Goal: Task Accomplishment & Management: Manage account settings

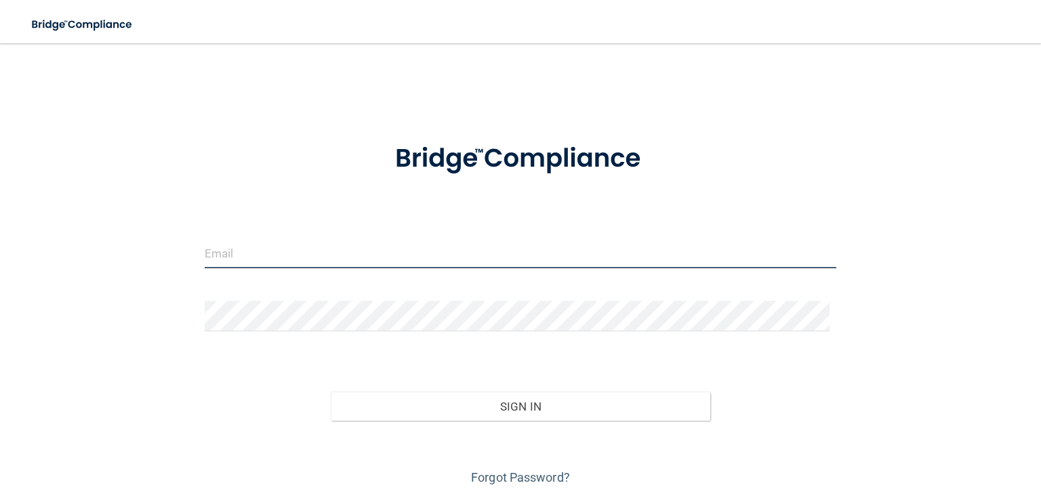
type input "[PERSON_NAME][EMAIL_ADDRESS][PERSON_NAME][DOMAIN_NAME]"
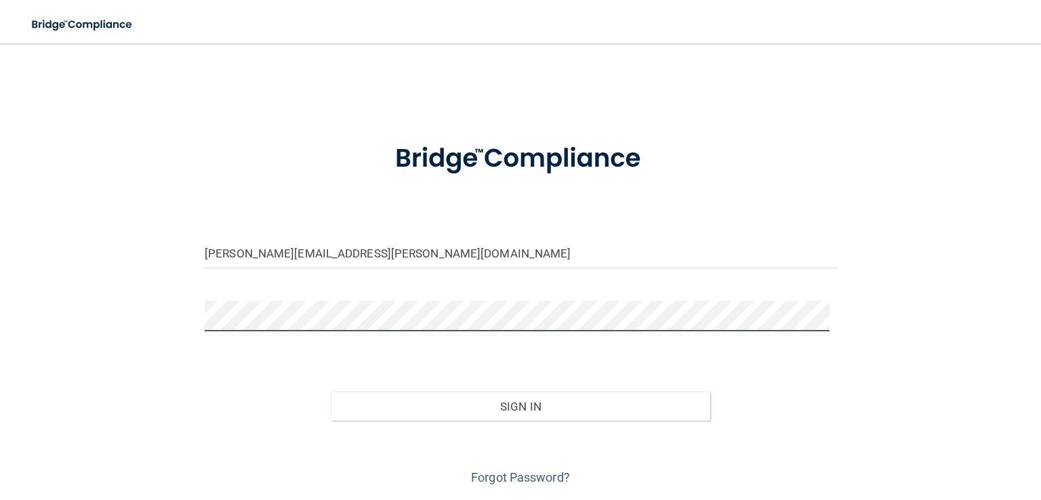
click at [91, 326] on div "allison.anich@esdmke.com Invalid email/password. You don't have permission to a…" at bounding box center [520, 273] width 987 height 432
click at [331, 392] on button "Sign In" at bounding box center [520, 407] width 379 height 30
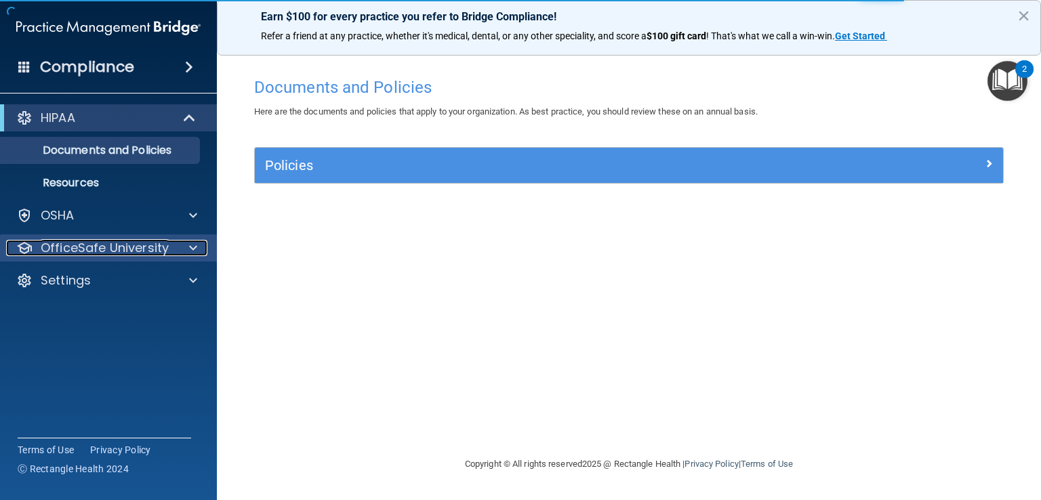
click at [201, 255] on div at bounding box center [191, 248] width 34 height 16
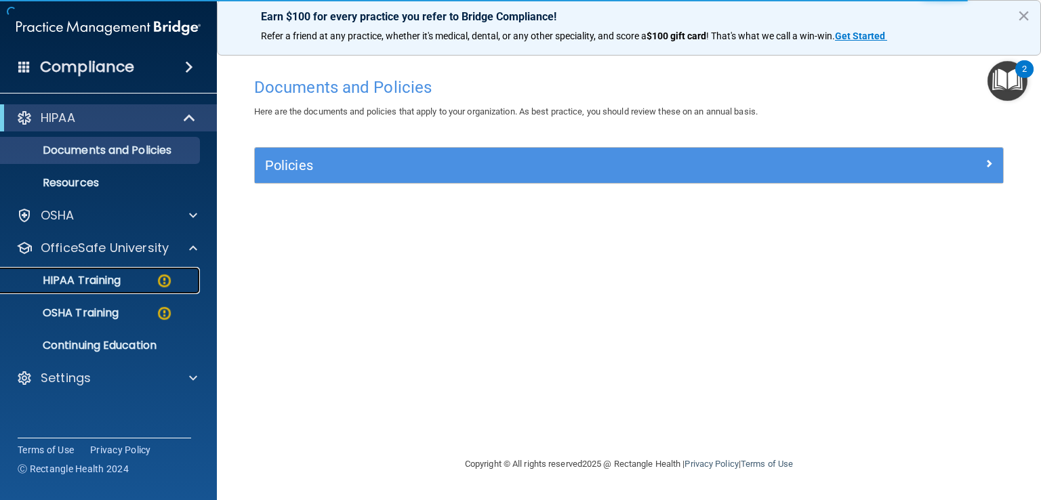
click at [123, 290] on link "HIPAA Training" at bounding box center [92, 280] width 213 height 27
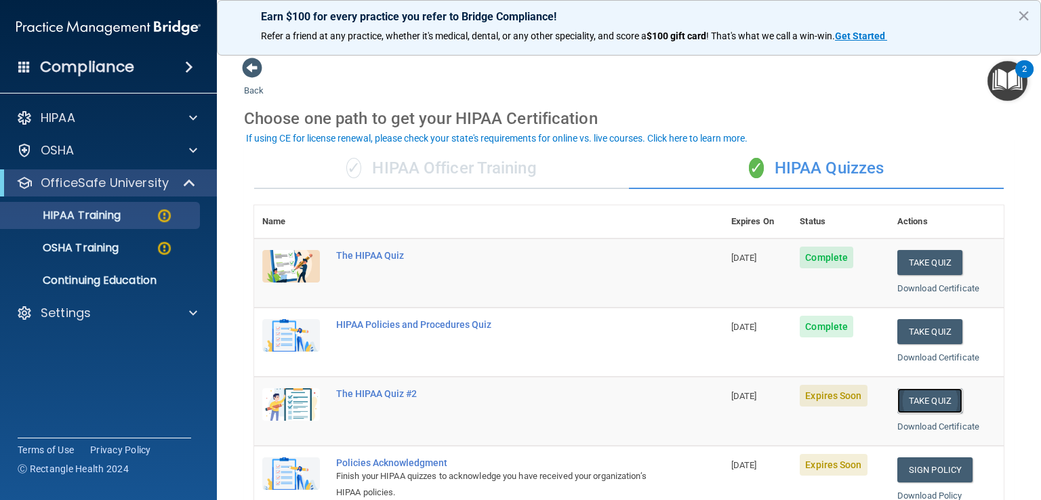
click at [926, 399] on button "Take Quiz" at bounding box center [929, 400] width 65 height 25
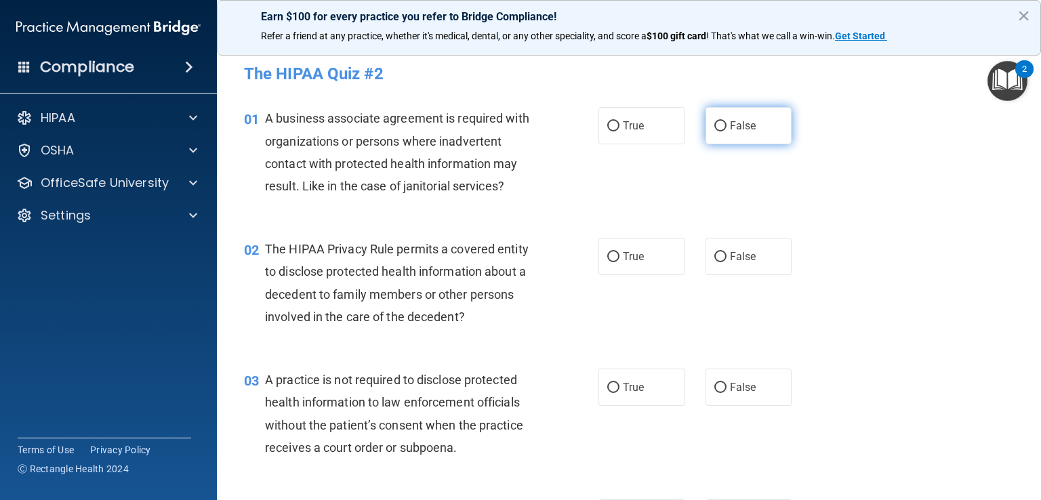
click at [714, 125] on input "False" at bounding box center [720, 126] width 12 height 10
radio input "true"
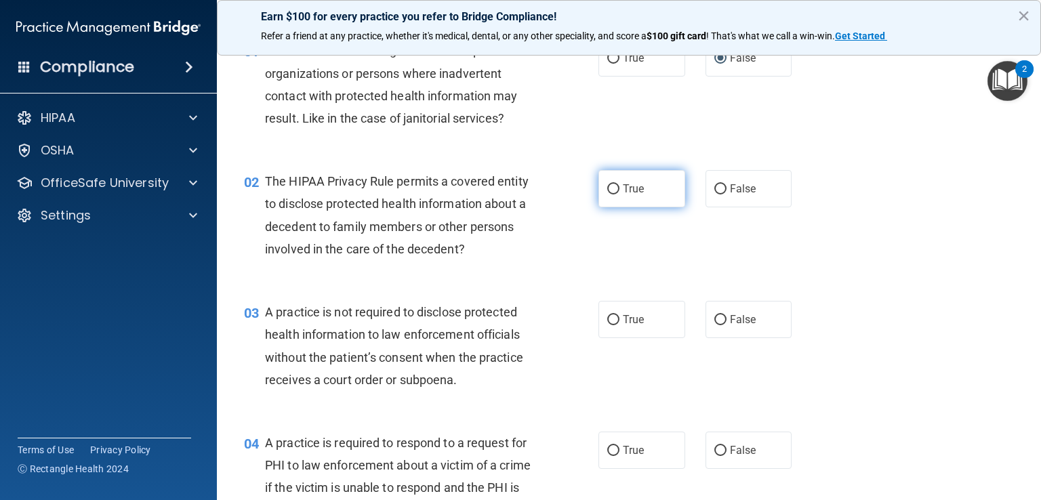
click at [613, 190] on input "True" at bounding box center [613, 189] width 12 height 10
radio input "true"
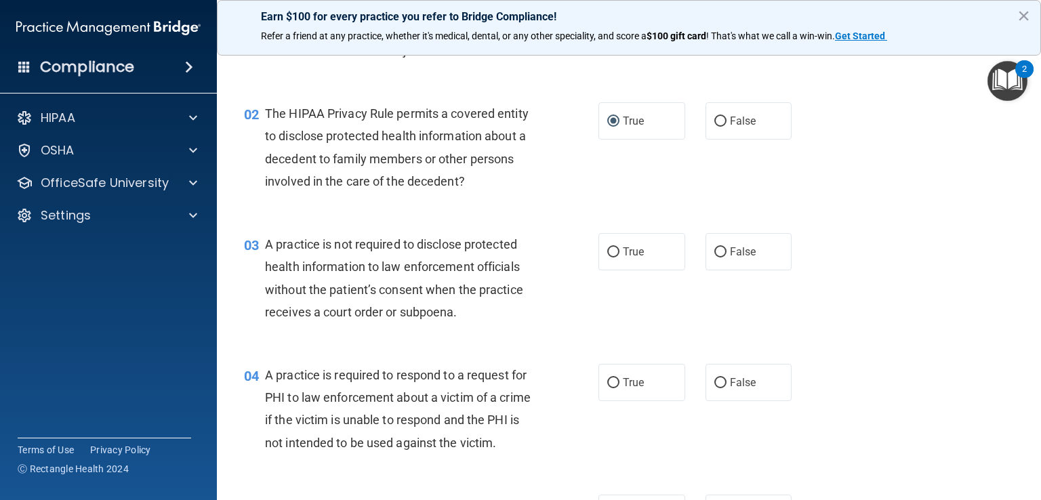
scroll to position [203, 0]
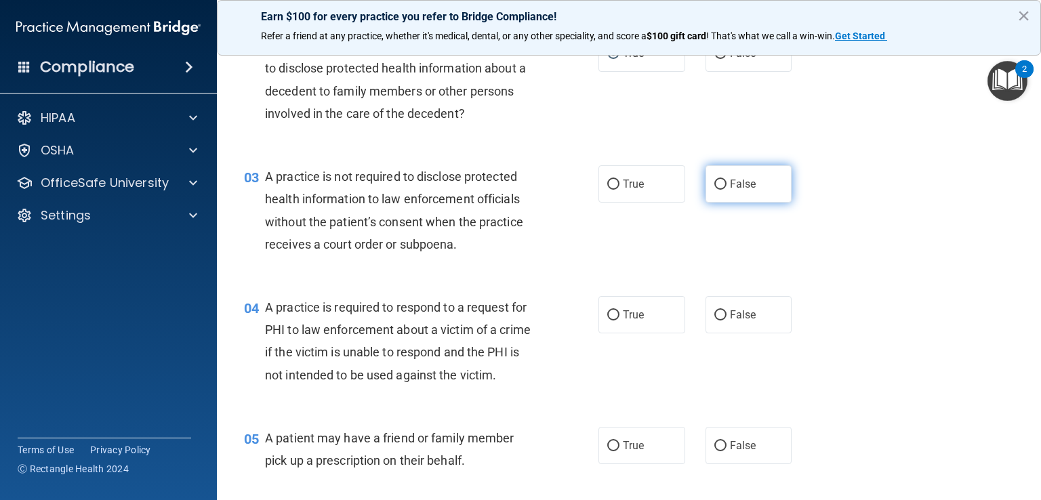
click at [716, 177] on label "False" at bounding box center [748, 183] width 87 height 37
click at [716, 180] on input "False" at bounding box center [720, 185] width 12 height 10
radio input "true"
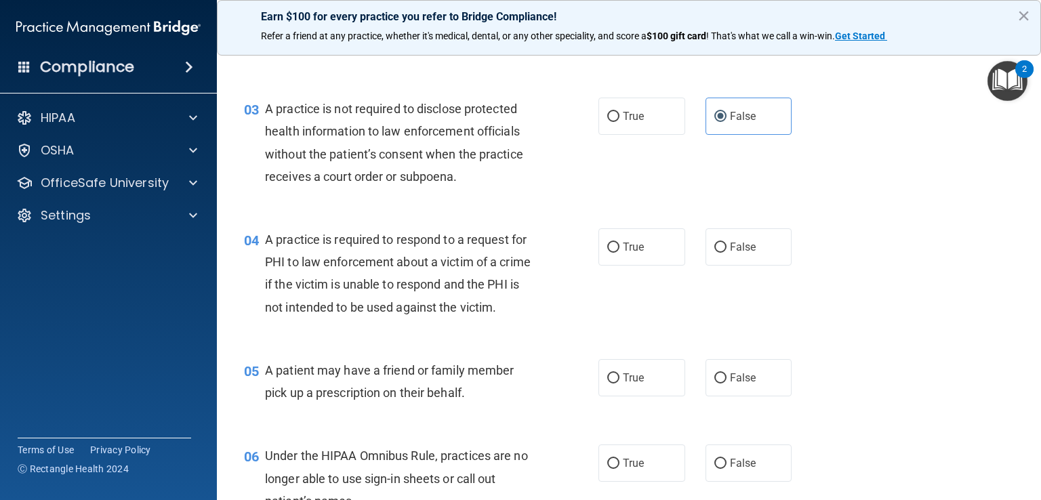
scroll to position [339, 0]
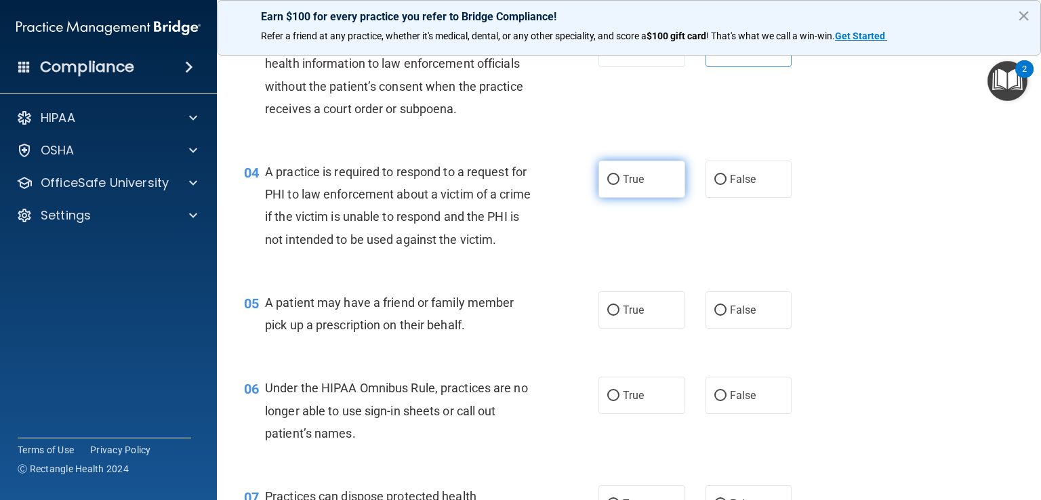
click at [607, 184] on input "True" at bounding box center [613, 180] width 12 height 10
radio input "true"
click at [609, 316] on input "True" at bounding box center [613, 311] width 12 height 10
radio input "true"
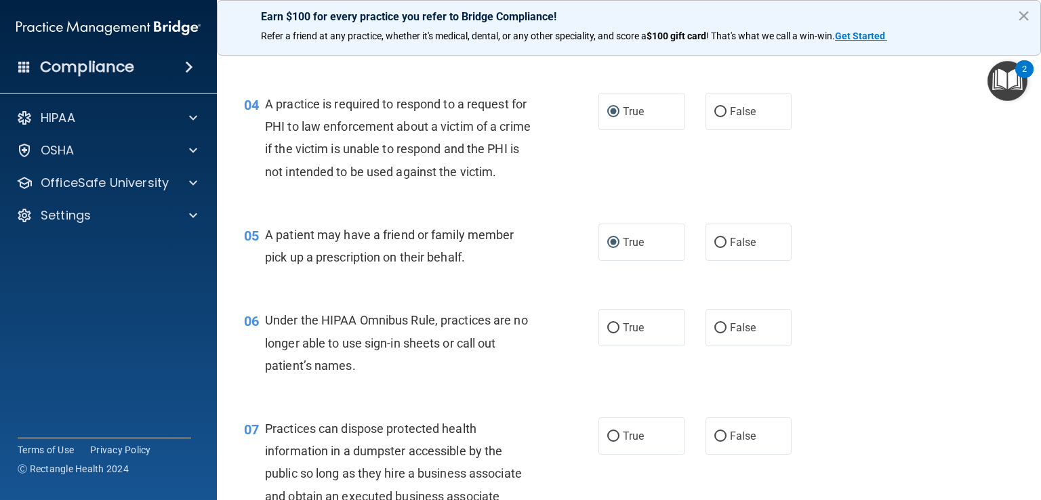
scroll to position [542, 0]
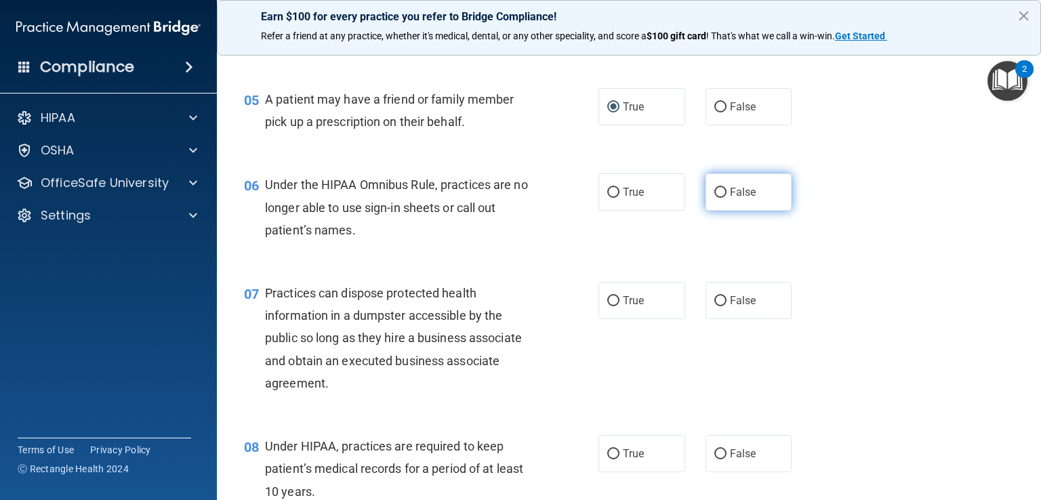
click at [715, 198] on input "False" at bounding box center [720, 193] width 12 height 10
radio input "true"
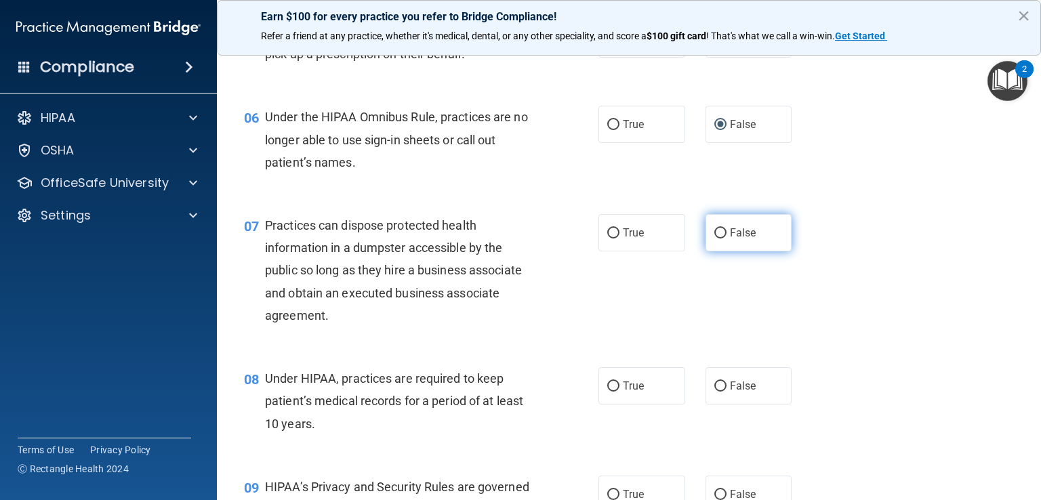
click at [718, 239] on input "False" at bounding box center [720, 233] width 12 height 10
radio input "true"
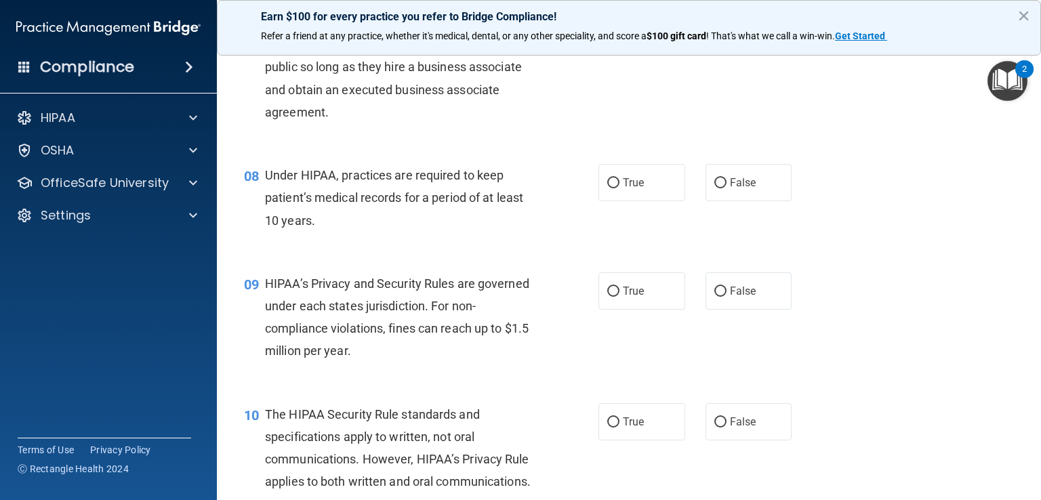
scroll to position [881, 0]
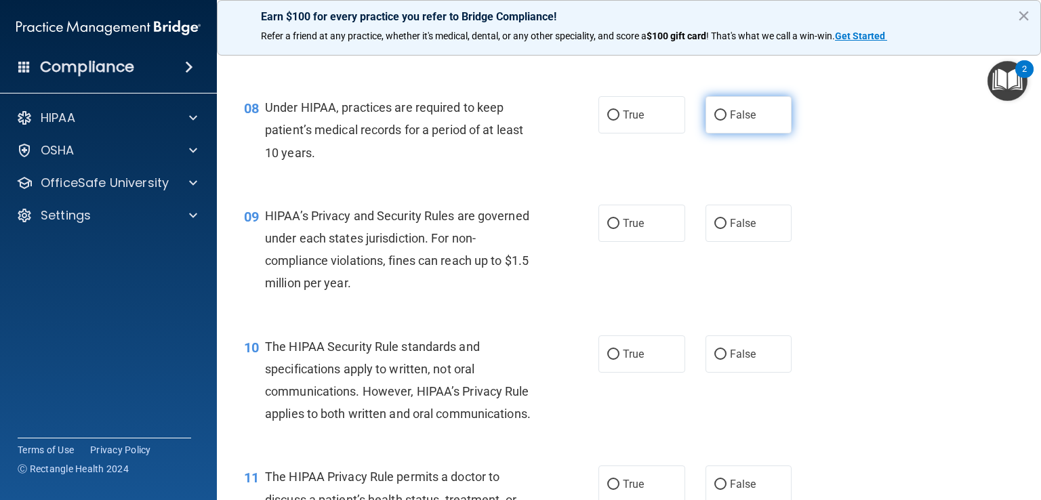
click at [717, 121] on input "False" at bounding box center [720, 115] width 12 height 10
radio input "true"
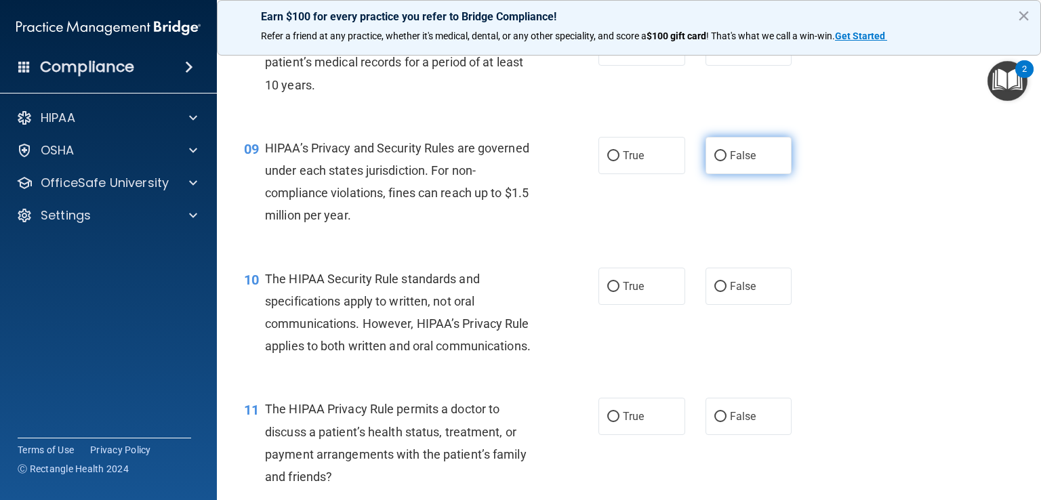
click at [714, 161] on input "False" at bounding box center [720, 156] width 12 height 10
radio input "true"
drag, startPoint x: 604, startPoint y: 310, endPoint x: 588, endPoint y: 312, distance: 16.5
click at [607, 292] on input "True" at bounding box center [613, 287] width 12 height 10
radio input "true"
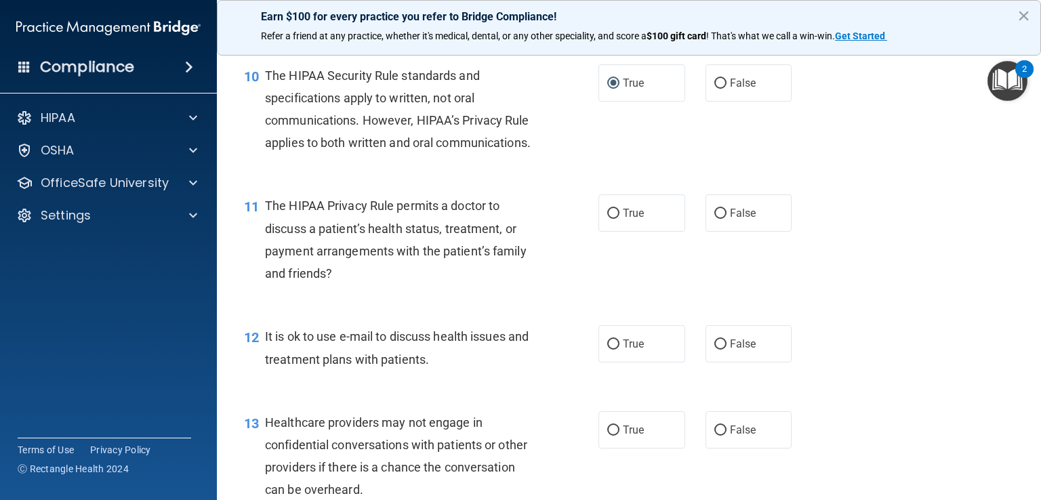
scroll to position [1220, 0]
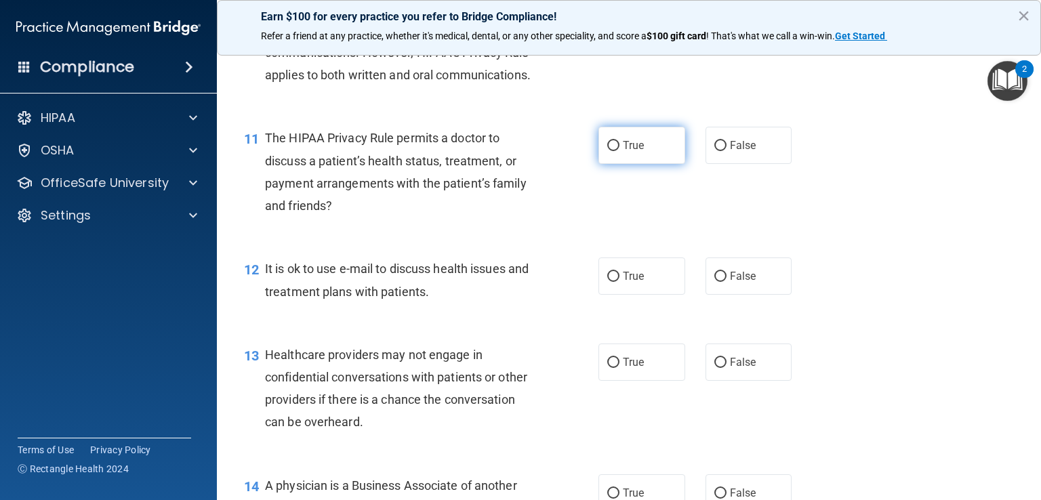
click at [600, 164] on label "True" at bounding box center [641, 145] width 87 height 37
click at [607, 151] on input "True" at bounding box center [613, 146] width 12 height 10
radio input "true"
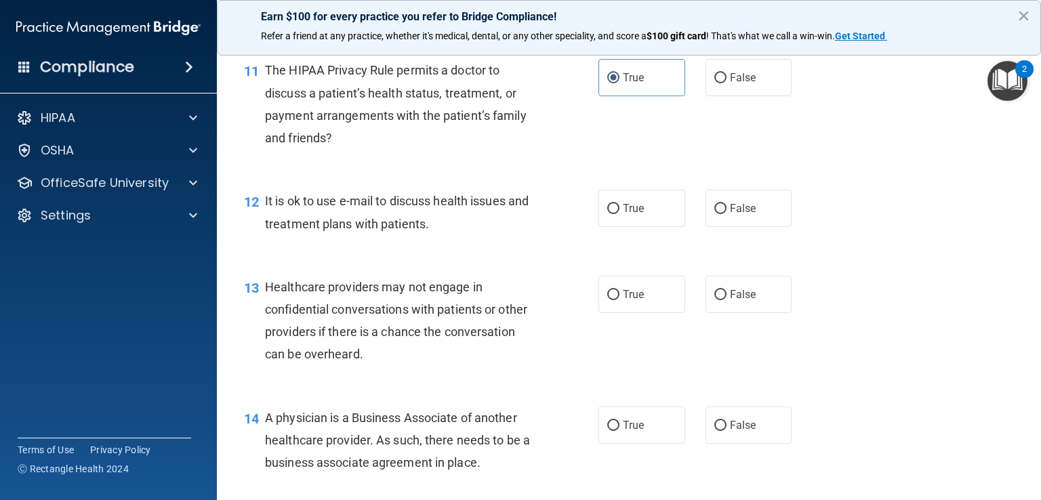
scroll to position [1355, 0]
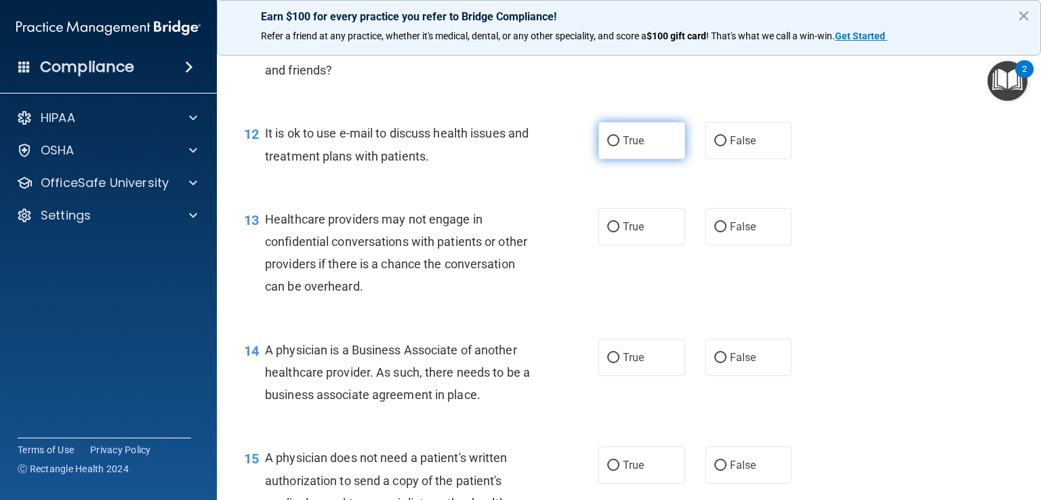
click at [615, 159] on label "True" at bounding box center [641, 140] width 87 height 37
click at [615, 146] on input "True" at bounding box center [613, 141] width 12 height 10
radio input "true"
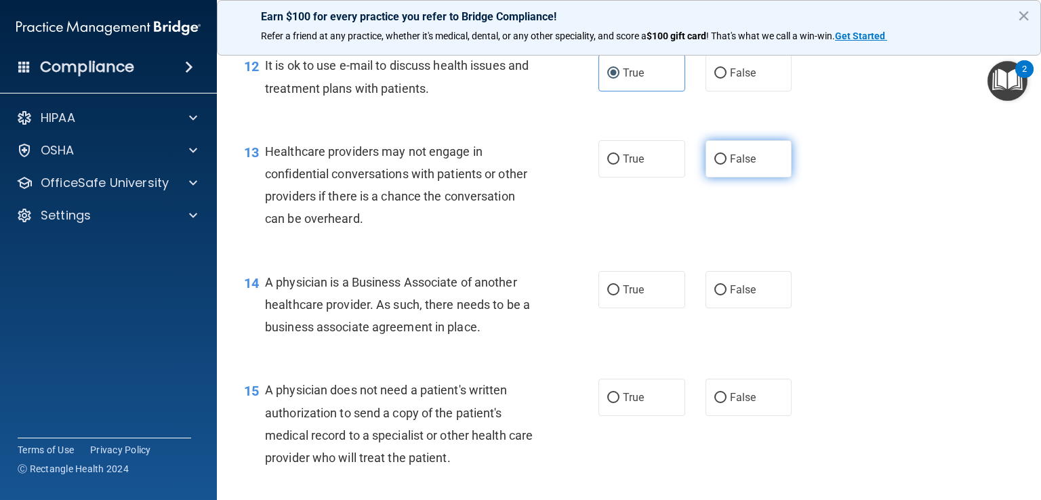
click at [716, 165] on input "False" at bounding box center [720, 160] width 12 height 10
radio input "true"
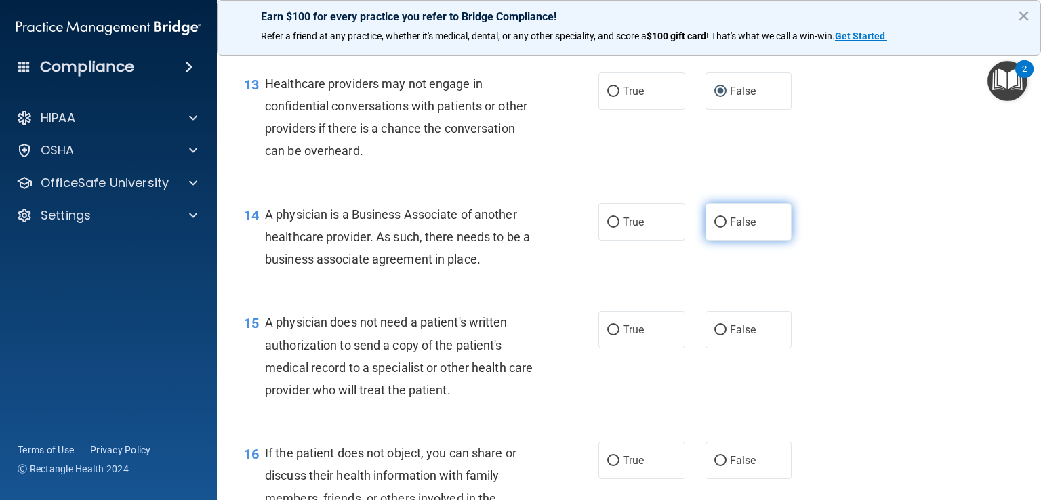
click at [714, 228] on input "False" at bounding box center [720, 223] width 12 height 10
radio input "true"
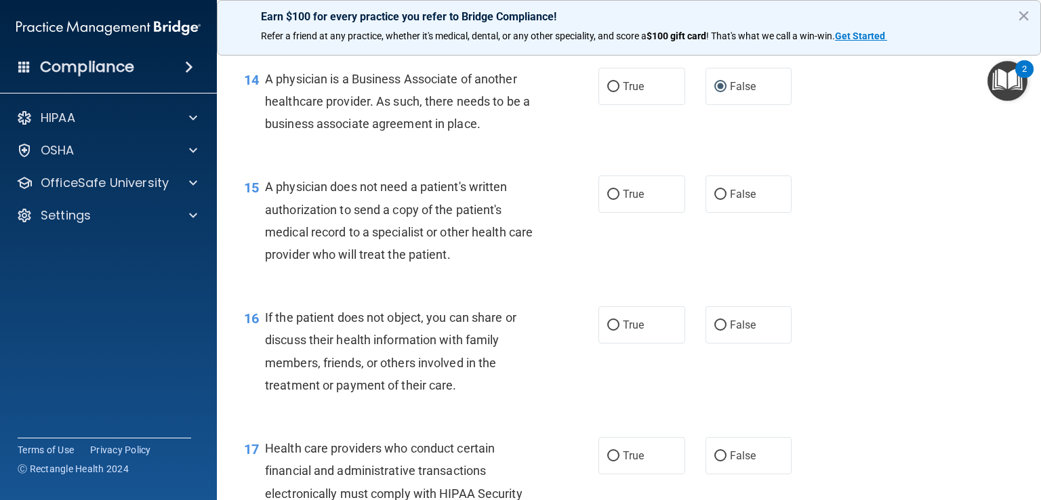
scroll to position [1694, 0]
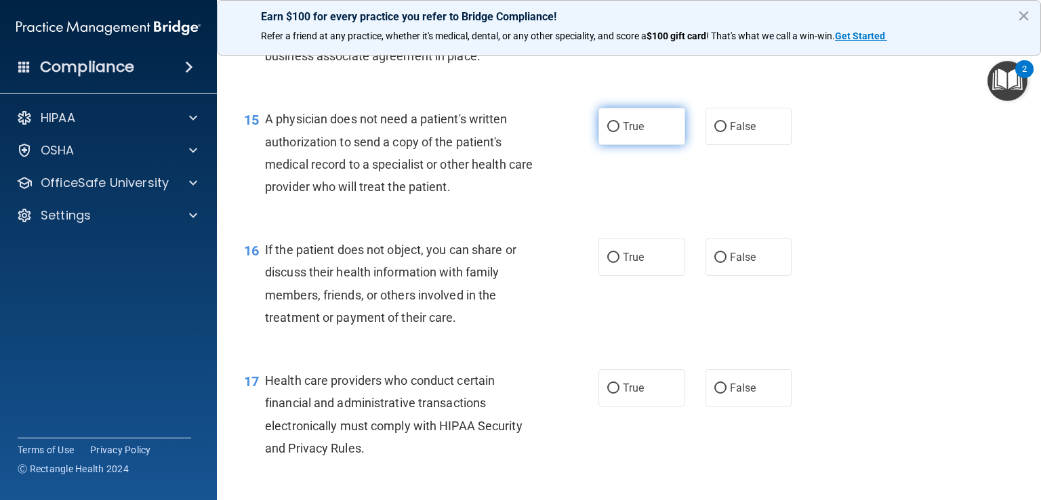
click at [608, 132] on input "True" at bounding box center [613, 127] width 12 height 10
radio input "true"
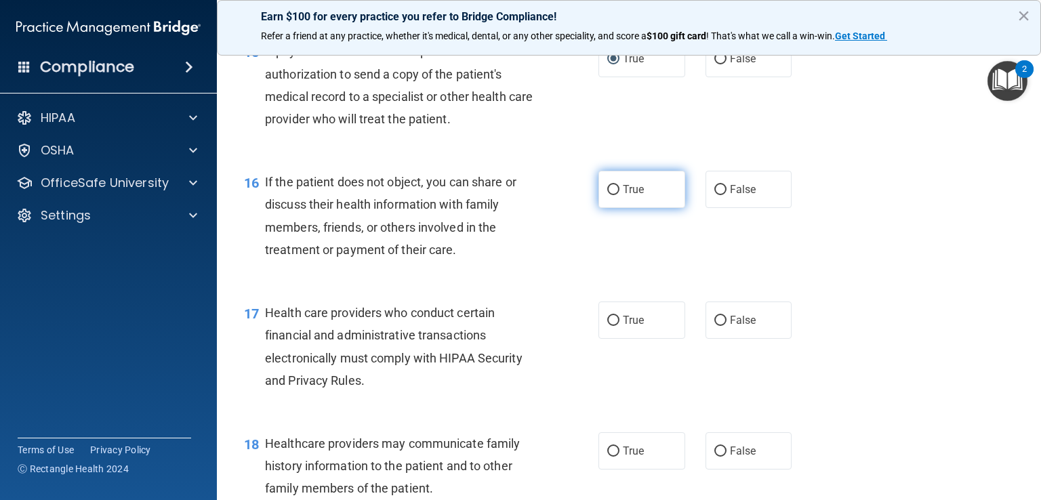
click at [609, 195] on input "True" at bounding box center [613, 190] width 12 height 10
radio input "true"
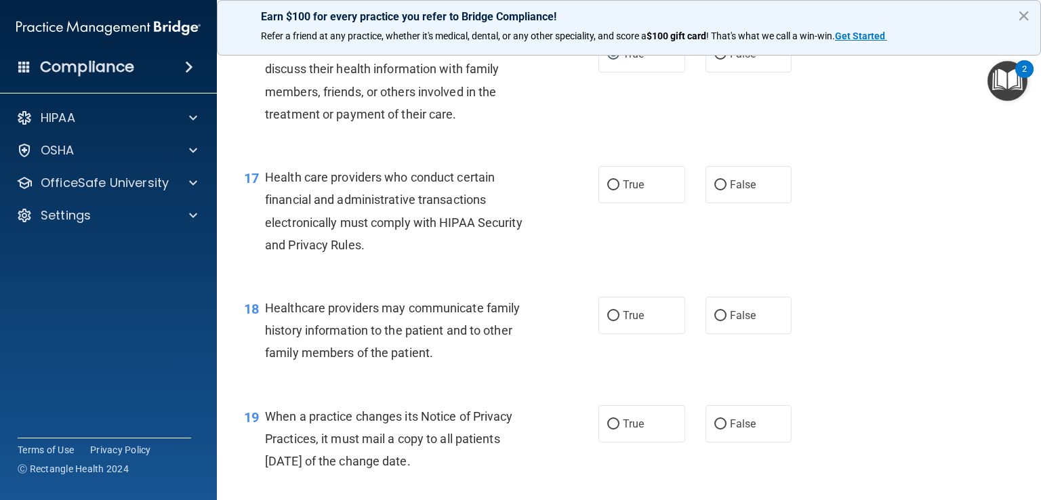
scroll to position [1965, 0]
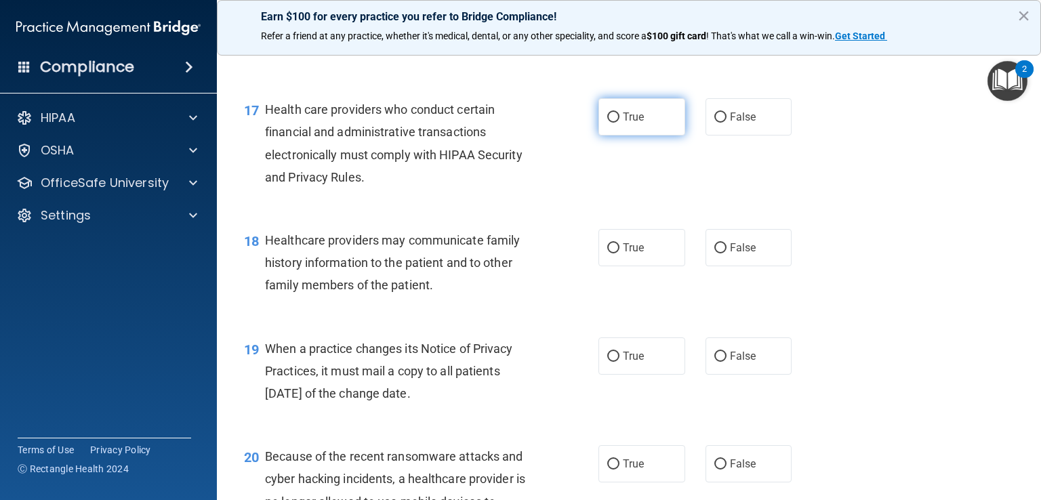
click at [608, 123] on input "True" at bounding box center [613, 117] width 12 height 10
radio input "true"
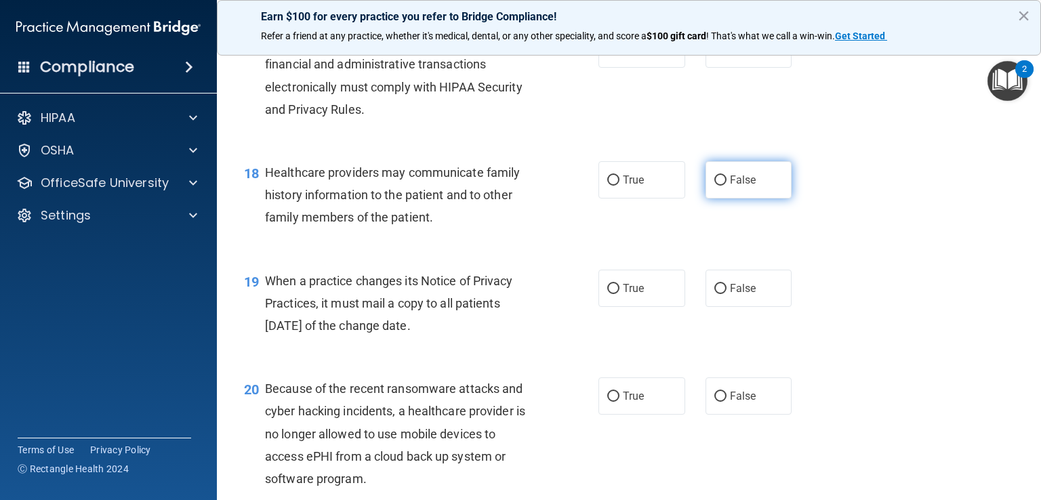
click at [714, 186] on input "False" at bounding box center [720, 181] width 12 height 10
radio input "true"
click at [715, 294] on input "False" at bounding box center [720, 289] width 12 height 10
radio input "true"
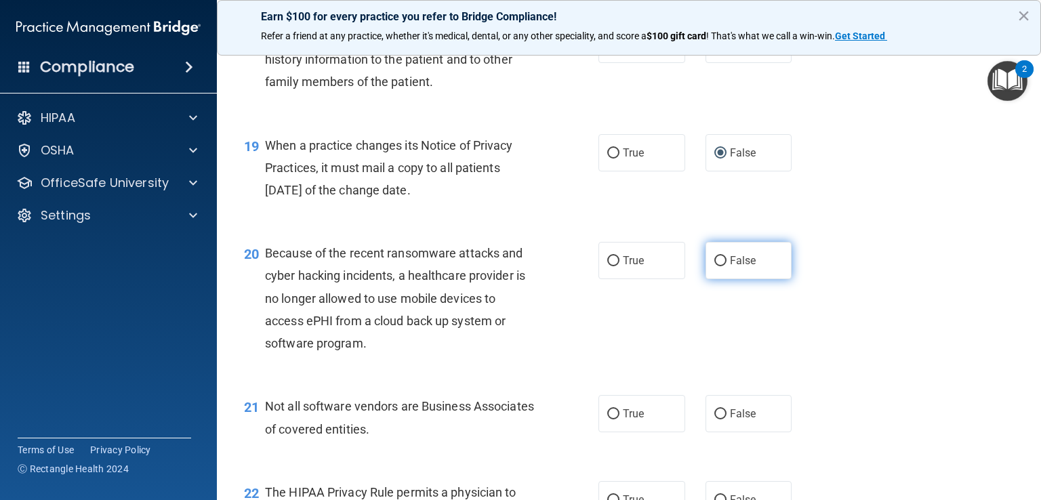
click at [718, 266] on input "False" at bounding box center [720, 261] width 12 height 10
radio input "true"
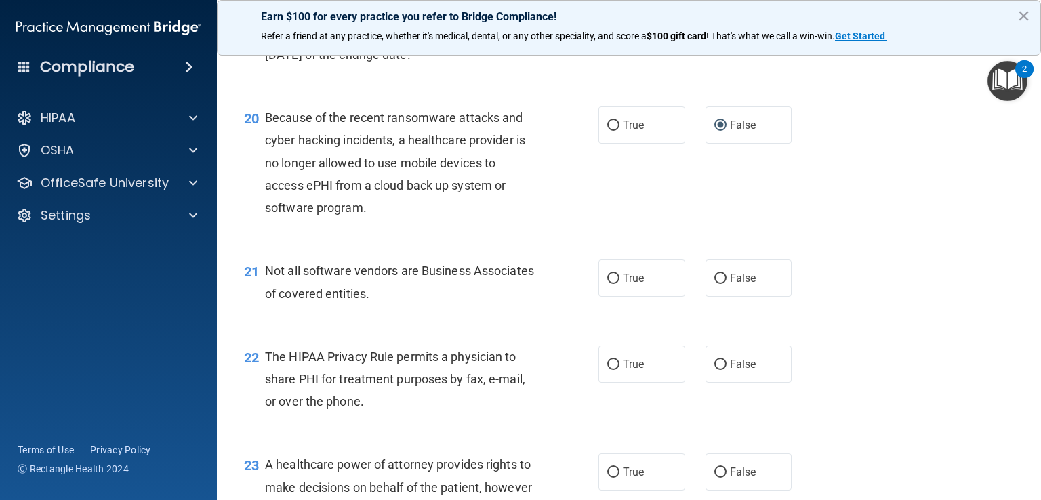
scroll to position [2372, 0]
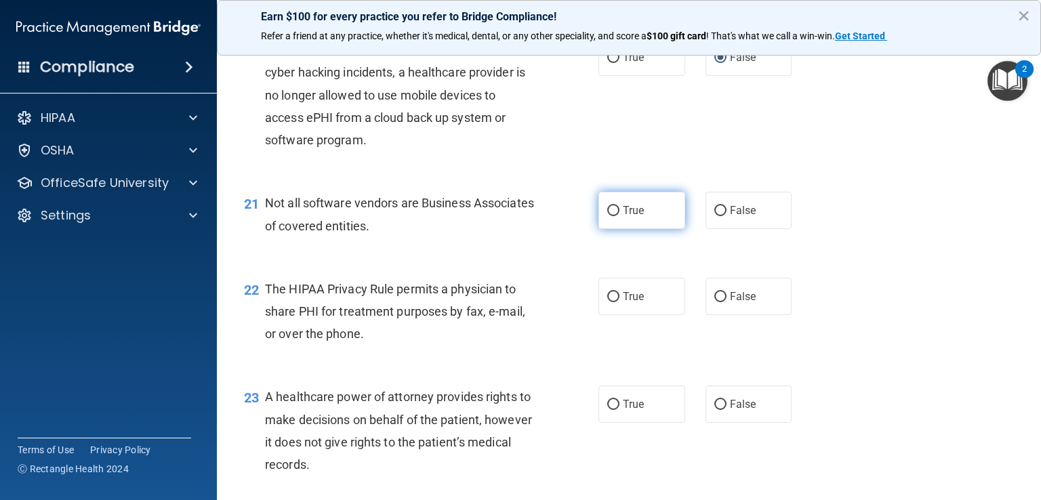
click at [610, 216] on input "True" at bounding box center [613, 211] width 12 height 10
radio input "true"
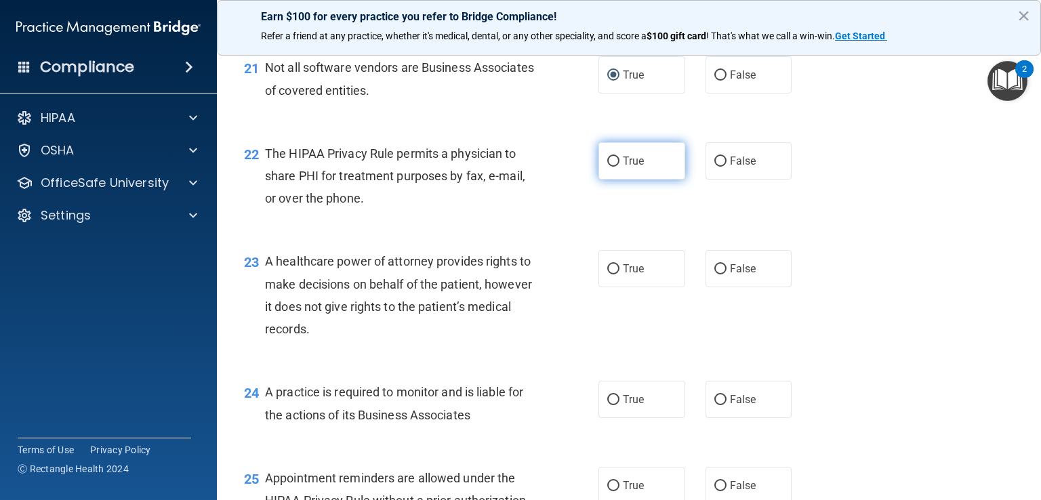
click at [607, 167] on input "True" at bounding box center [613, 162] width 12 height 10
radio input "true"
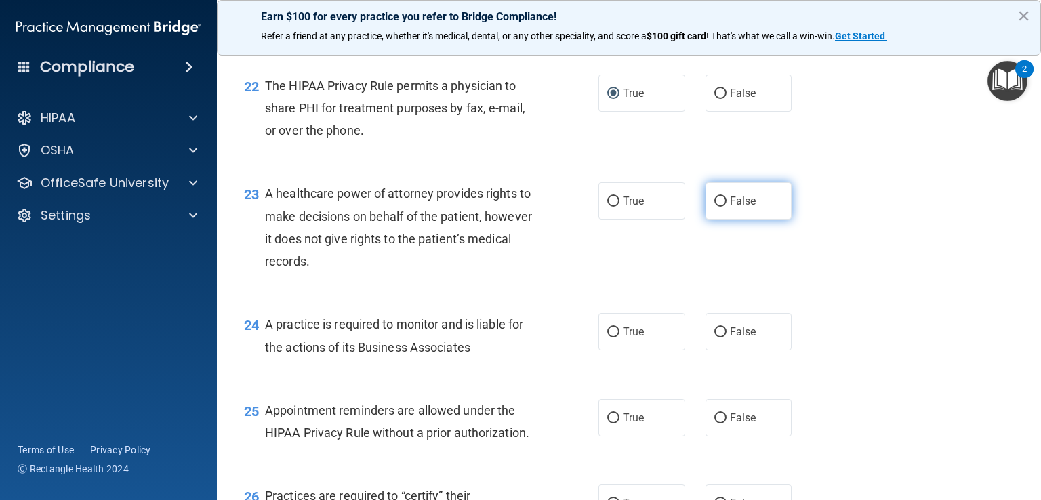
click at [714, 207] on input "False" at bounding box center [720, 202] width 12 height 10
radio input "true"
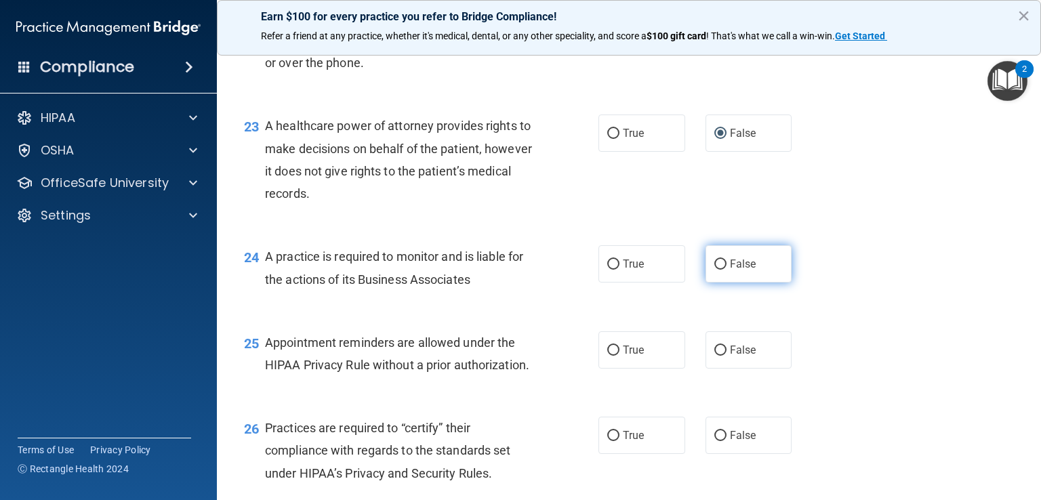
click at [716, 270] on input "False" at bounding box center [720, 265] width 12 height 10
radio input "true"
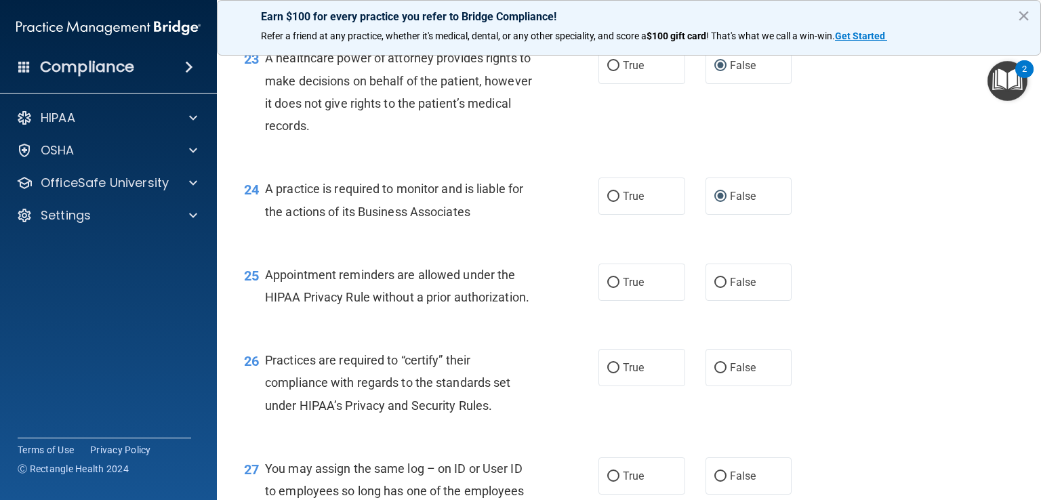
scroll to position [2778, 0]
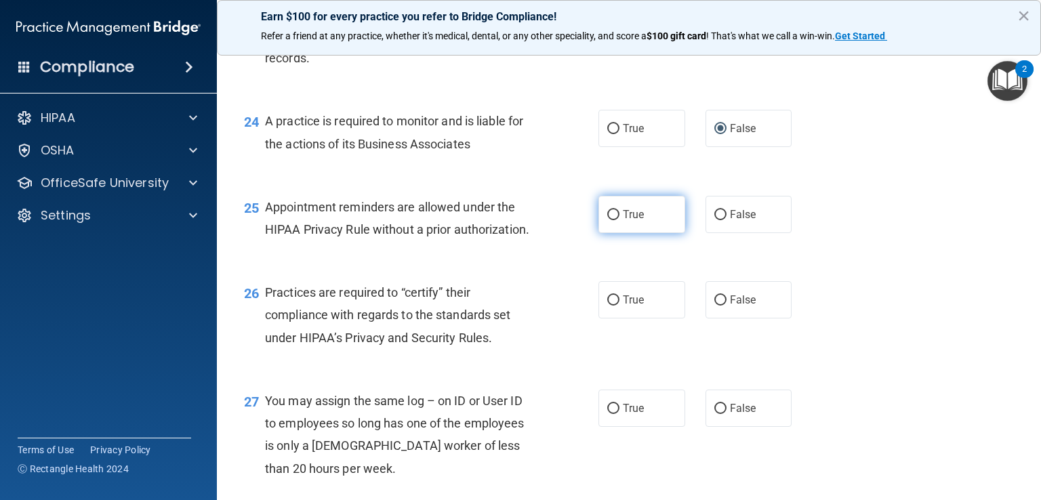
click at [613, 220] on input "True" at bounding box center [613, 215] width 12 height 10
radio input "true"
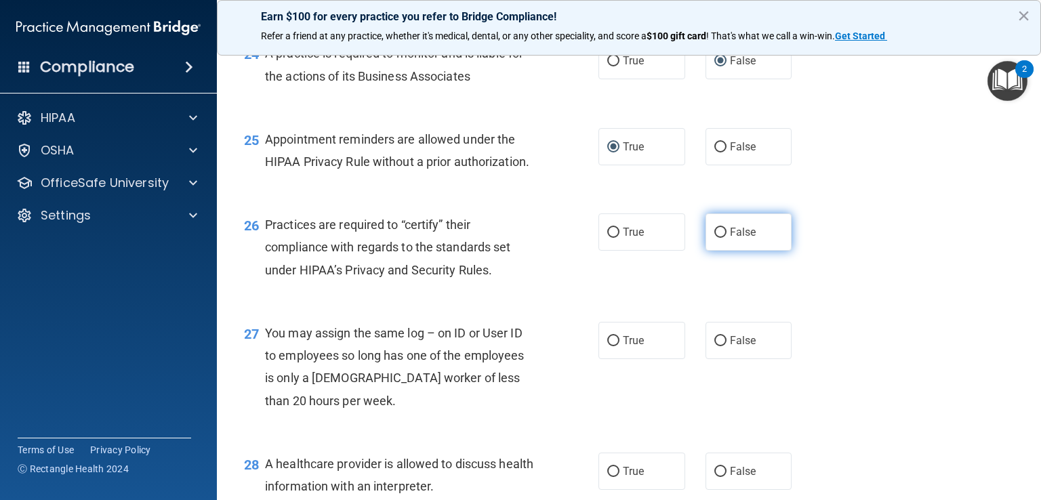
click at [718, 238] on input "False" at bounding box center [720, 233] width 12 height 10
radio input "true"
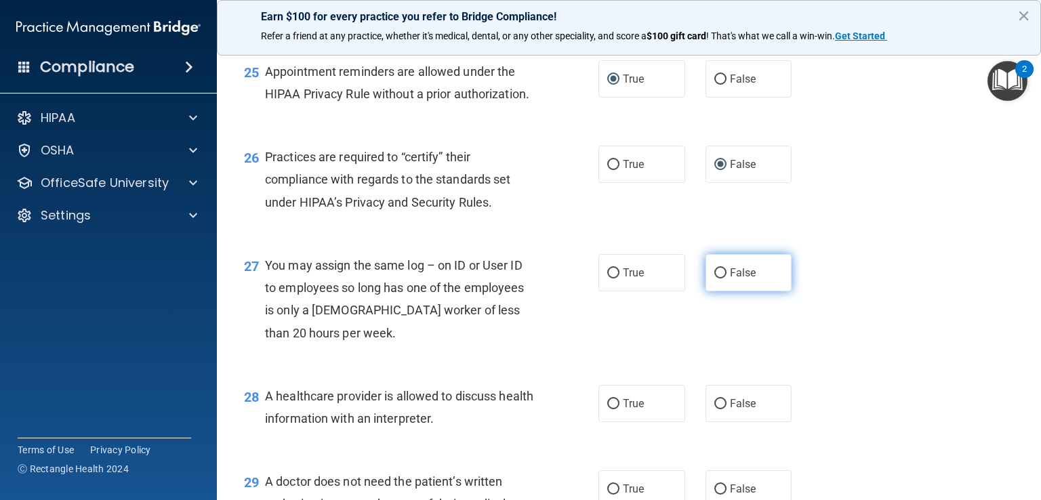
click at [716, 279] on input "False" at bounding box center [720, 273] width 12 height 10
radio input "true"
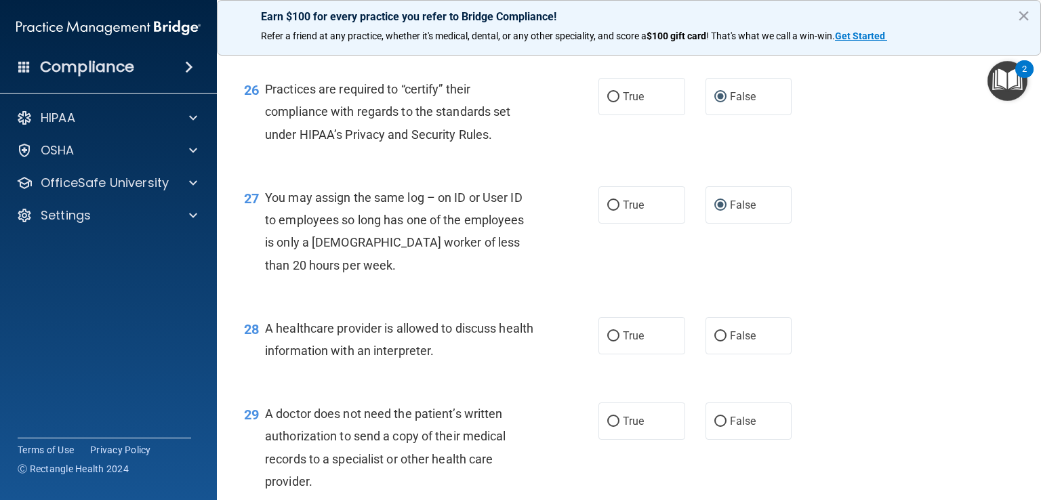
scroll to position [3050, 0]
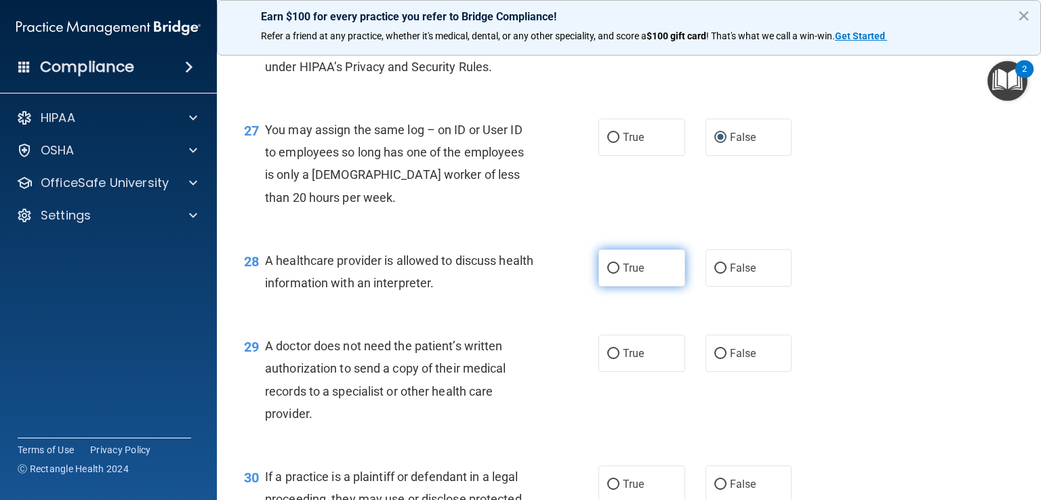
click at [609, 274] on input "True" at bounding box center [613, 269] width 12 height 10
radio input "true"
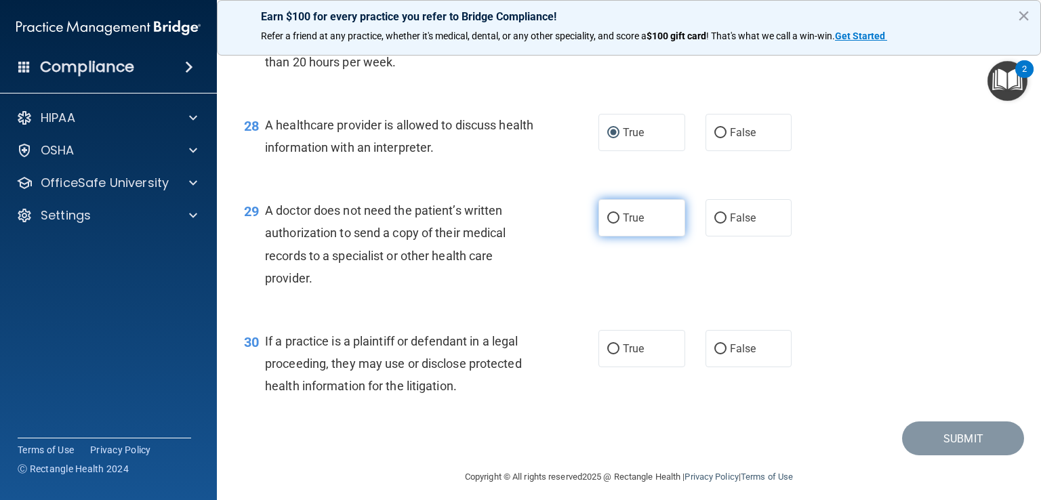
click at [607, 224] on input "True" at bounding box center [613, 218] width 12 height 10
radio input "true"
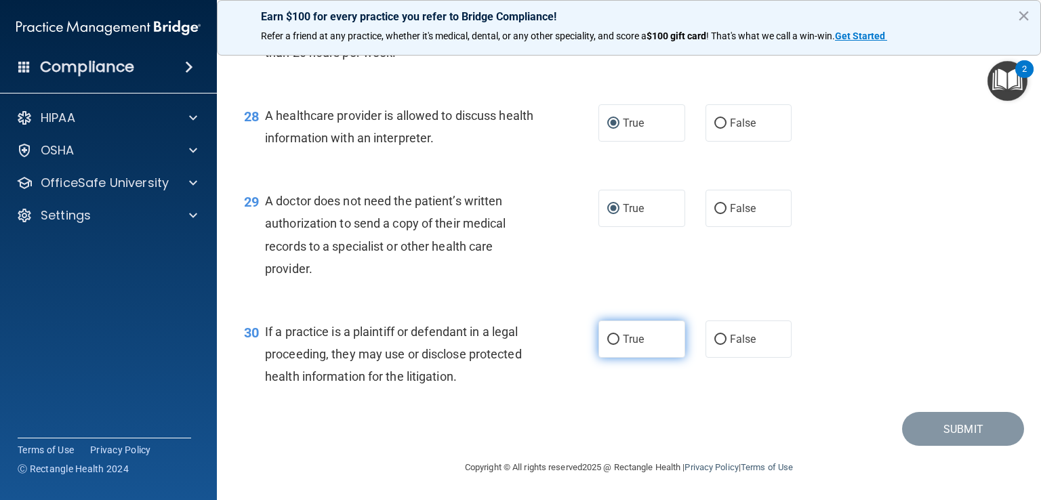
click at [602, 333] on label "True" at bounding box center [641, 339] width 87 height 37
click at [607, 335] on input "True" at bounding box center [613, 340] width 12 height 10
radio input "true"
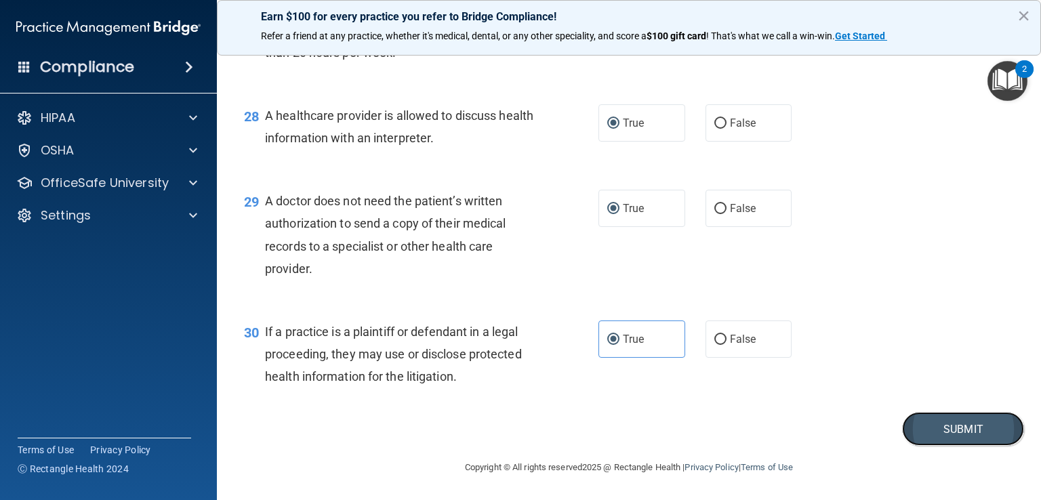
click at [952, 432] on button "Submit" at bounding box center [963, 429] width 122 height 35
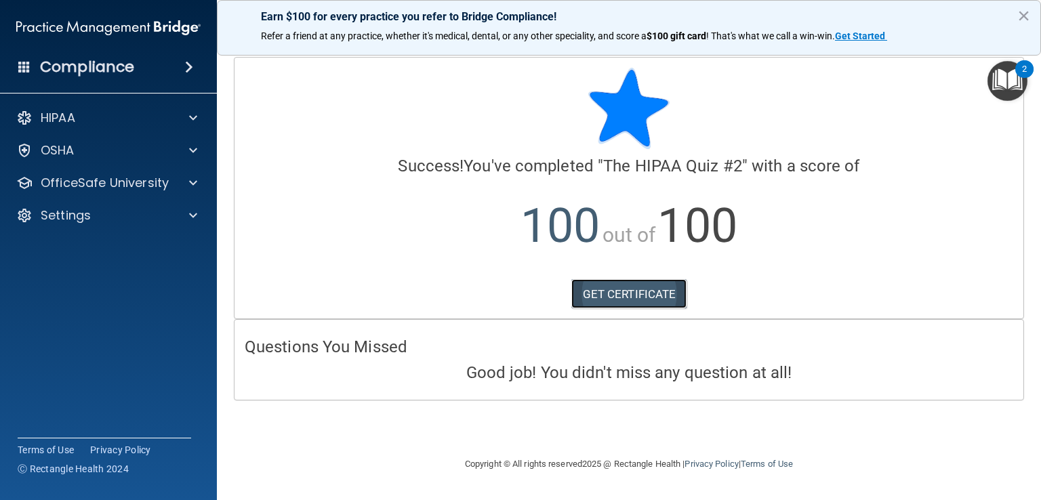
click at [651, 297] on link "GET CERTIFICATE" at bounding box center [629, 294] width 116 height 30
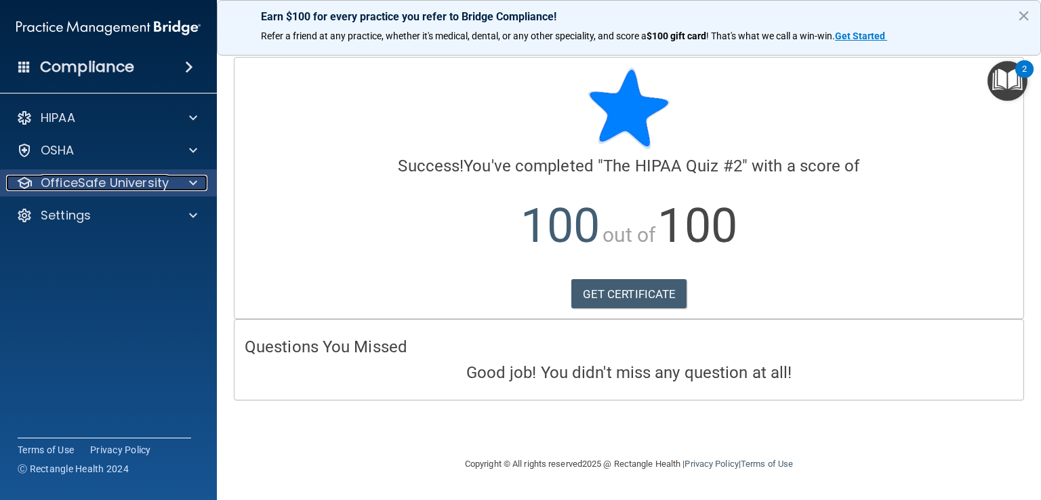
click at [192, 177] on span at bounding box center [193, 183] width 8 height 16
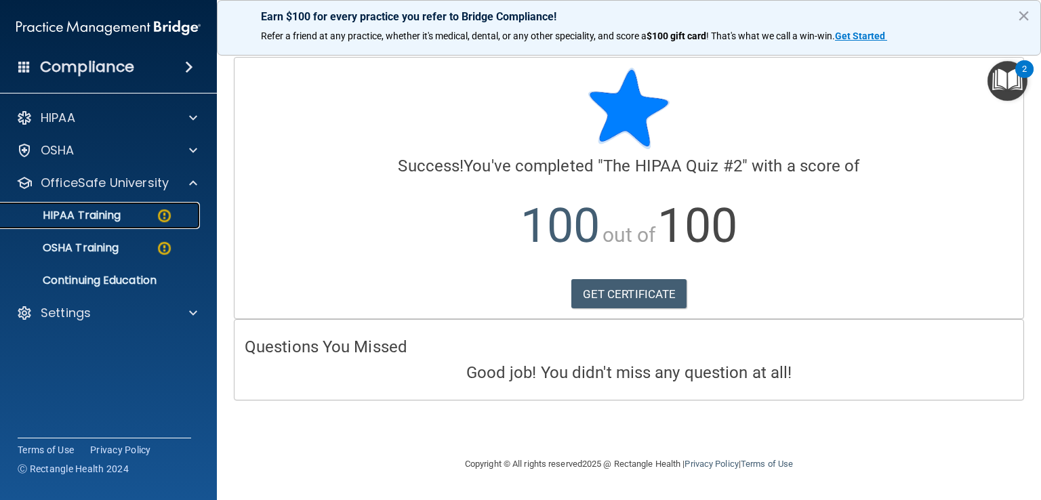
click at [141, 209] on div "HIPAA Training" at bounding box center [101, 216] width 185 height 14
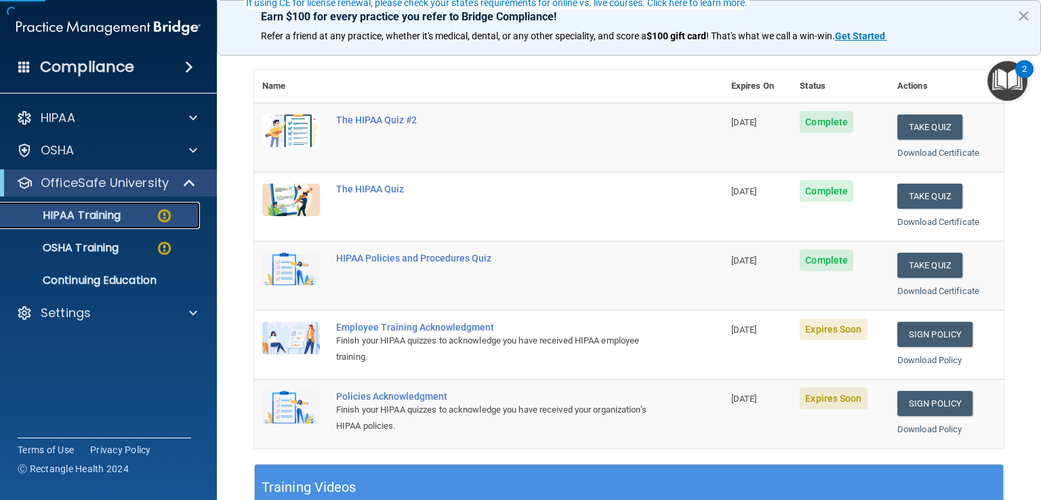
scroll to position [203, 0]
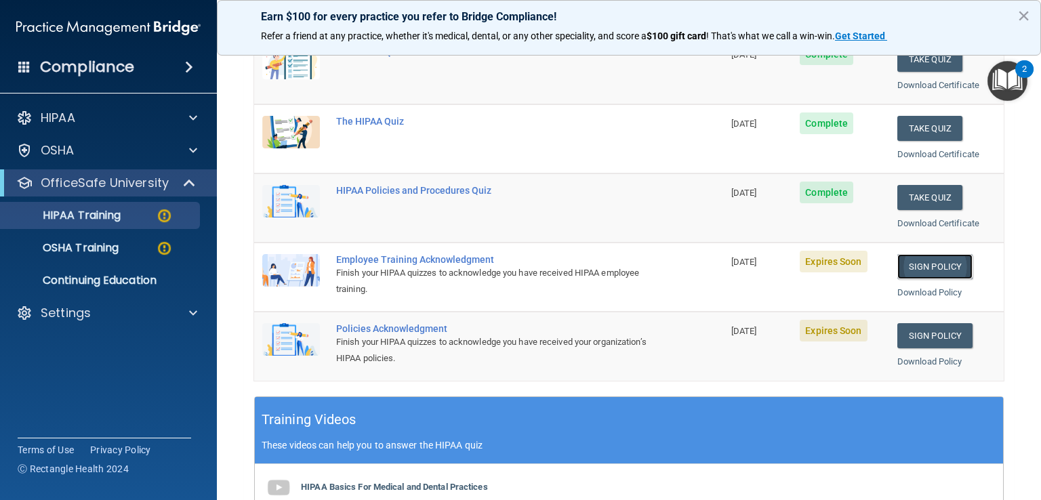
click at [932, 262] on link "Sign Policy" at bounding box center [934, 266] width 75 height 25
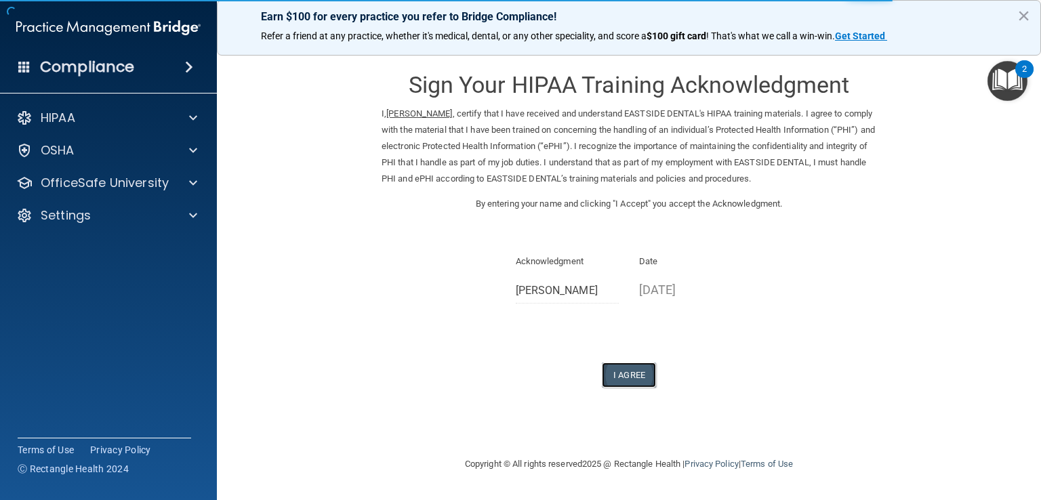
click at [634, 378] on button "I Agree" at bounding box center [629, 375] width 54 height 25
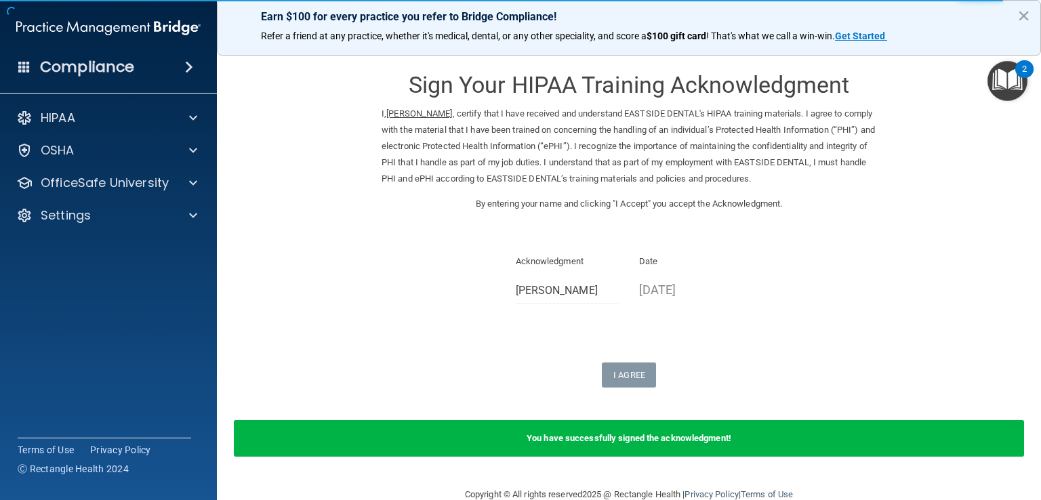
scroll to position [27, 0]
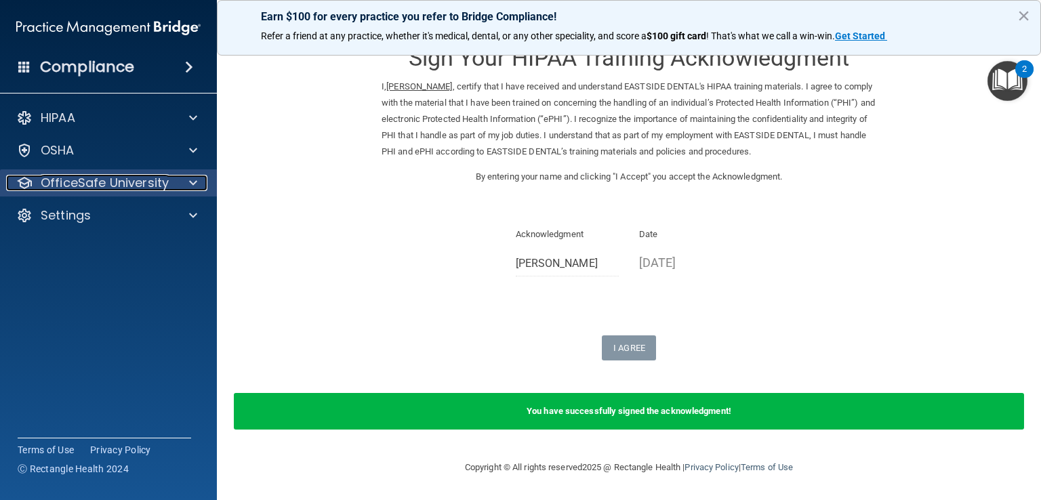
click at [199, 190] on div at bounding box center [191, 183] width 34 height 16
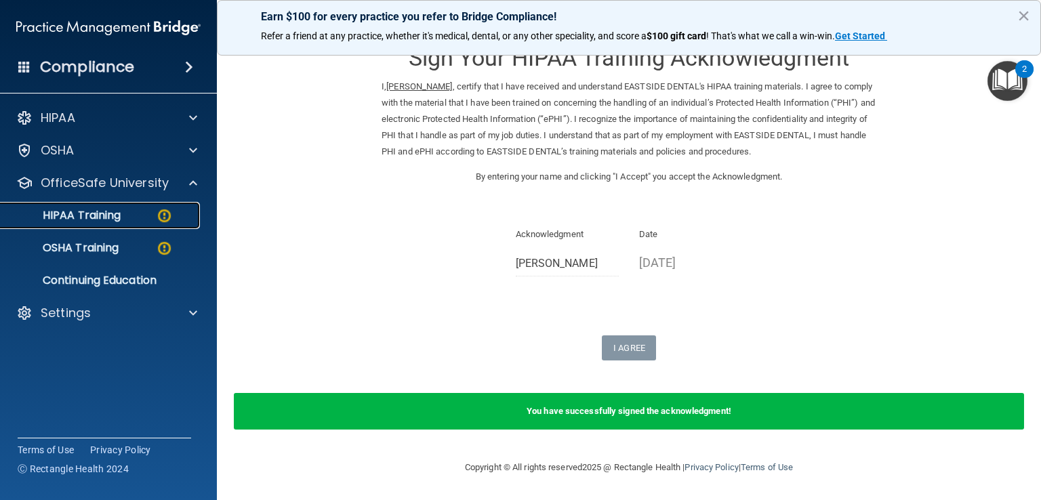
click at [112, 222] on p "HIPAA Training" at bounding box center [65, 216] width 112 height 14
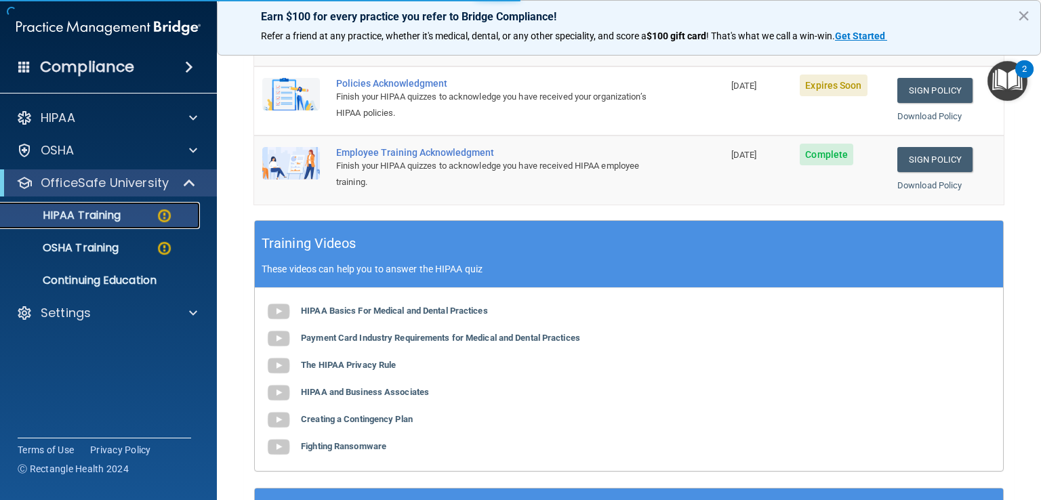
scroll to position [518, 0]
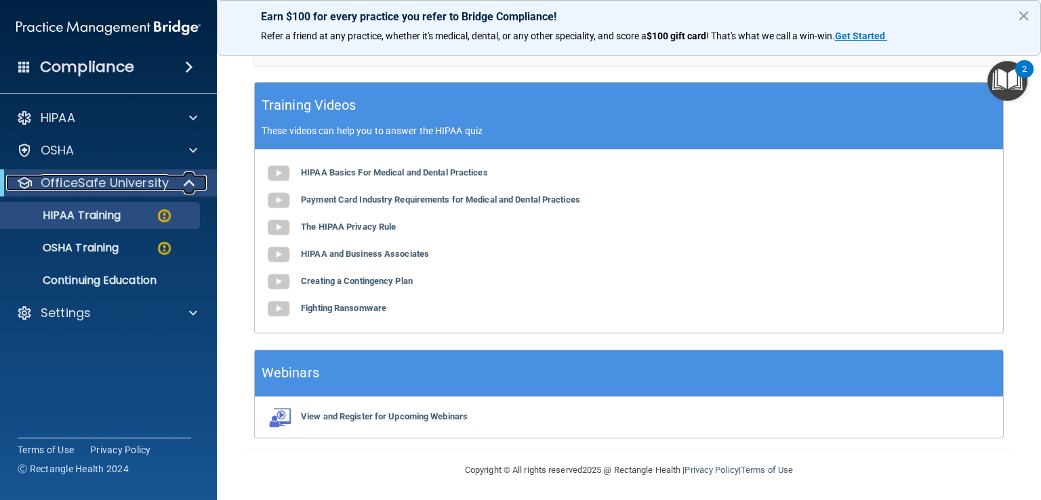
click at [192, 185] on span at bounding box center [191, 183] width 12 height 16
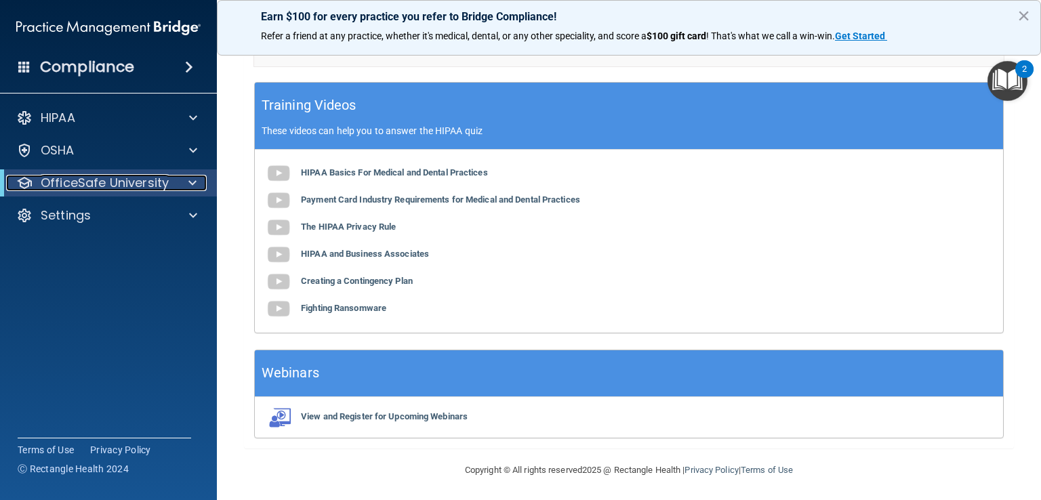
click at [190, 185] on span at bounding box center [192, 183] width 8 height 16
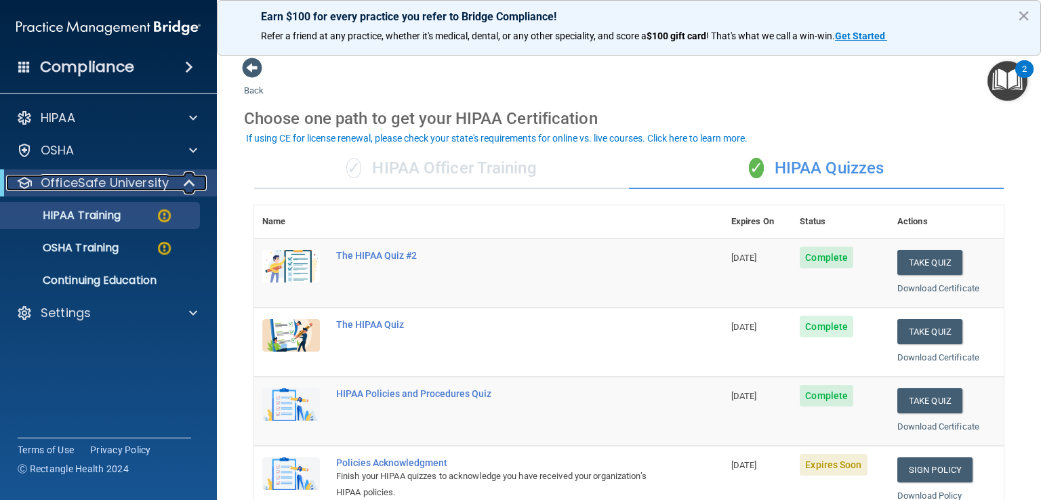
scroll to position [203, 0]
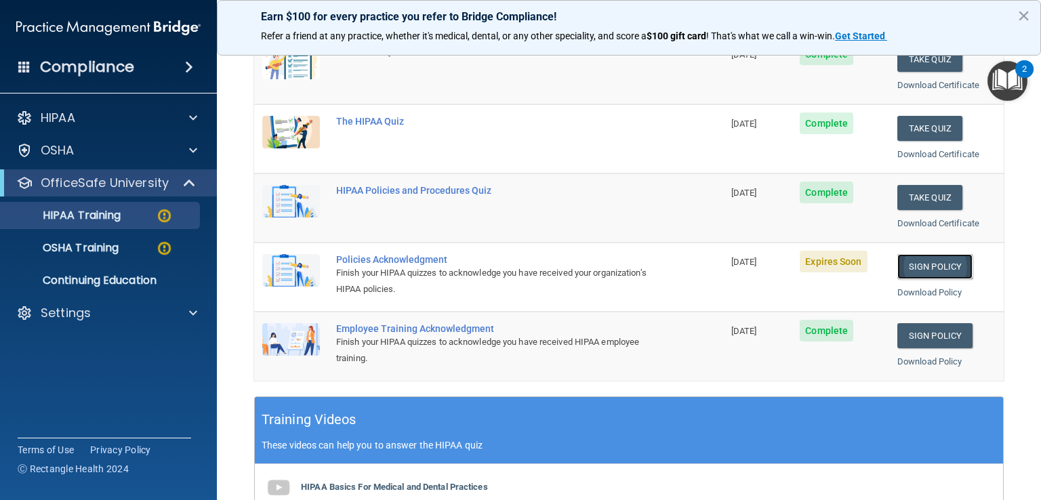
click at [935, 269] on link "Sign Policy" at bounding box center [934, 266] width 75 height 25
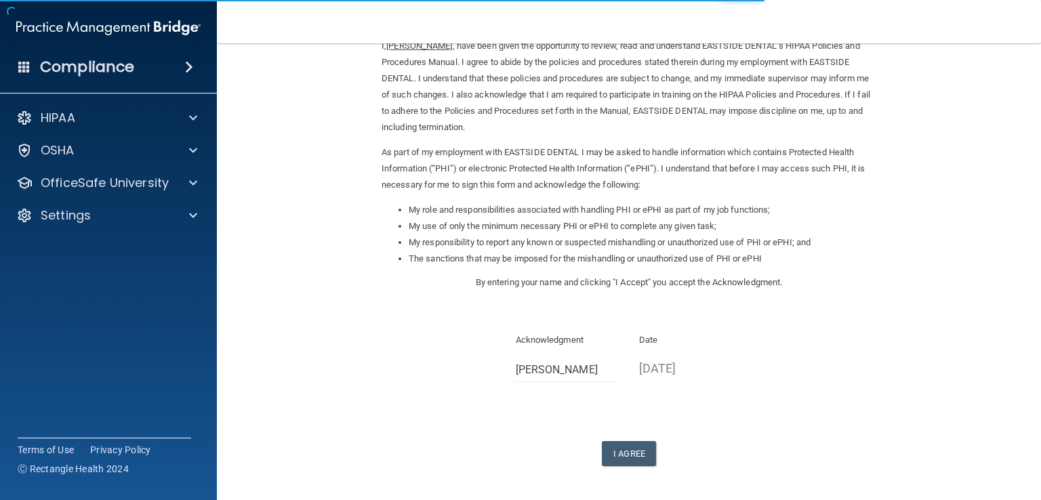
scroll to position [121, 0]
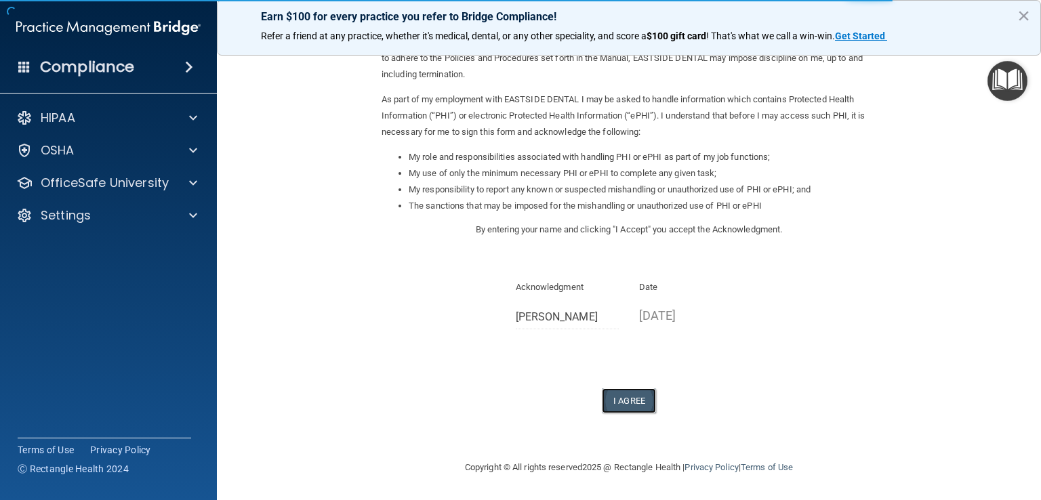
click at [626, 405] on button "I Agree" at bounding box center [629, 400] width 54 height 25
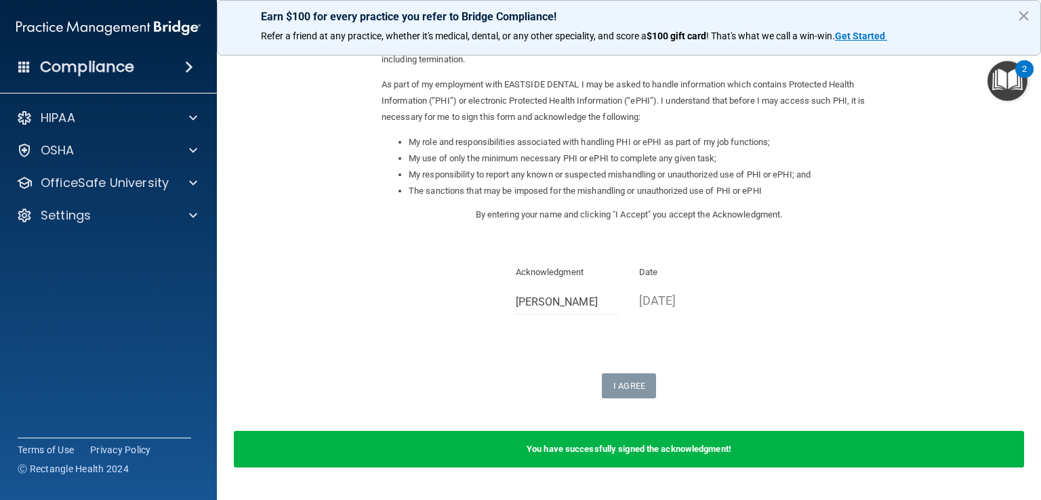
scroll to position [173, 0]
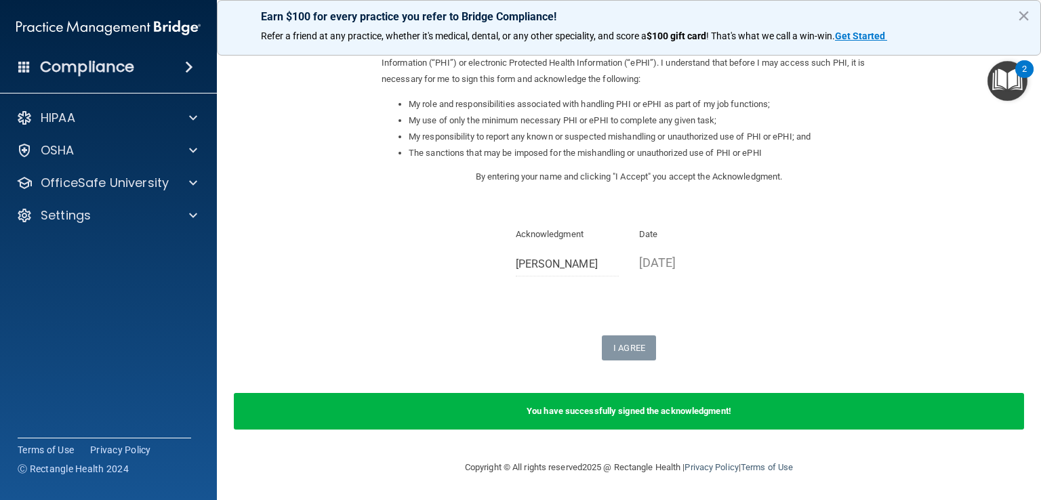
click at [192, 66] on span at bounding box center [189, 67] width 8 height 16
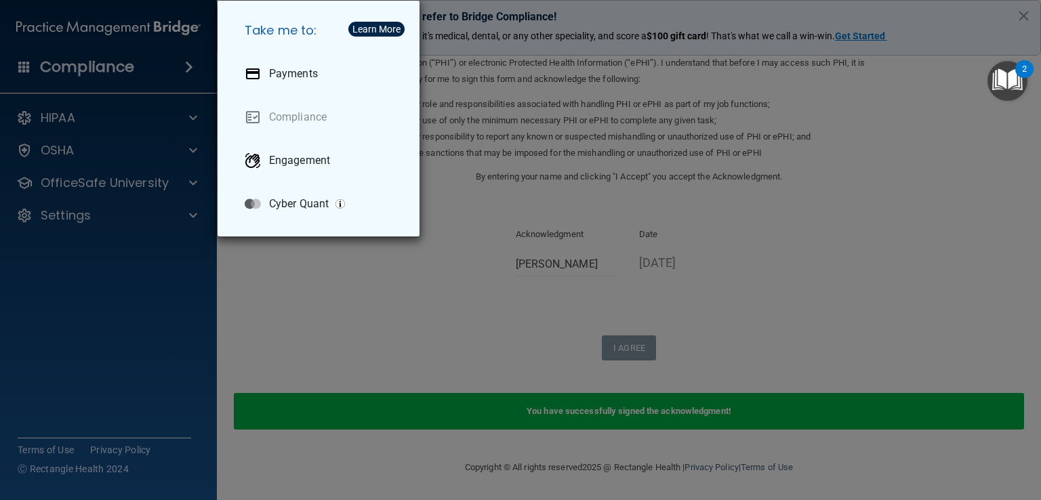
drag, startPoint x: 350, startPoint y: 329, endPoint x: 335, endPoint y: 314, distance: 21.1
click at [350, 329] on div "Take me to: Payments Compliance Engagement Cyber Quant" at bounding box center [520, 250] width 1041 height 500
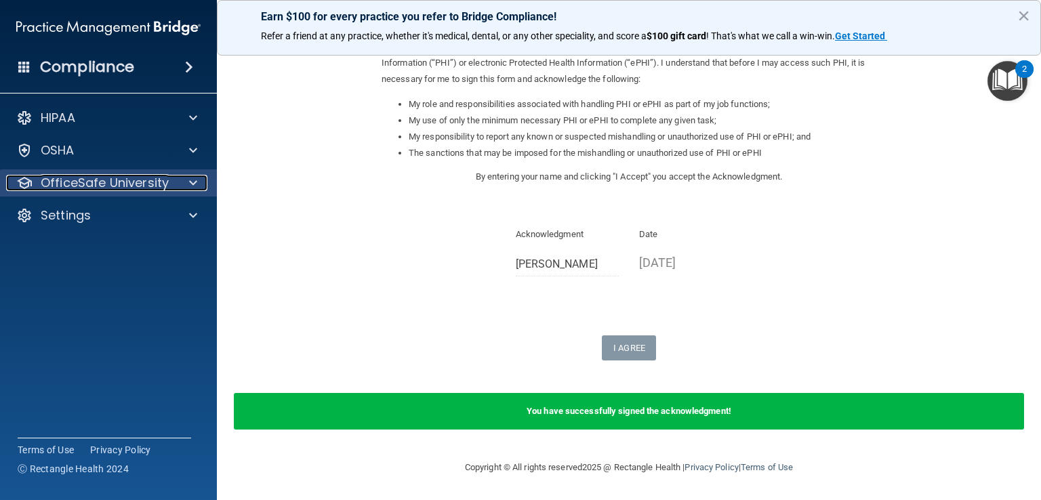
click at [197, 189] on div at bounding box center [191, 183] width 34 height 16
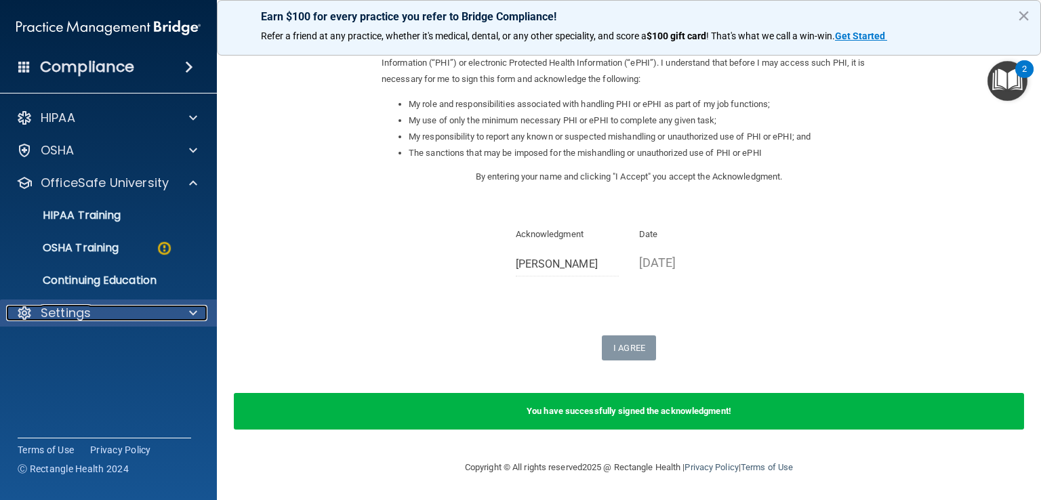
click at [190, 310] on span at bounding box center [193, 313] width 8 height 16
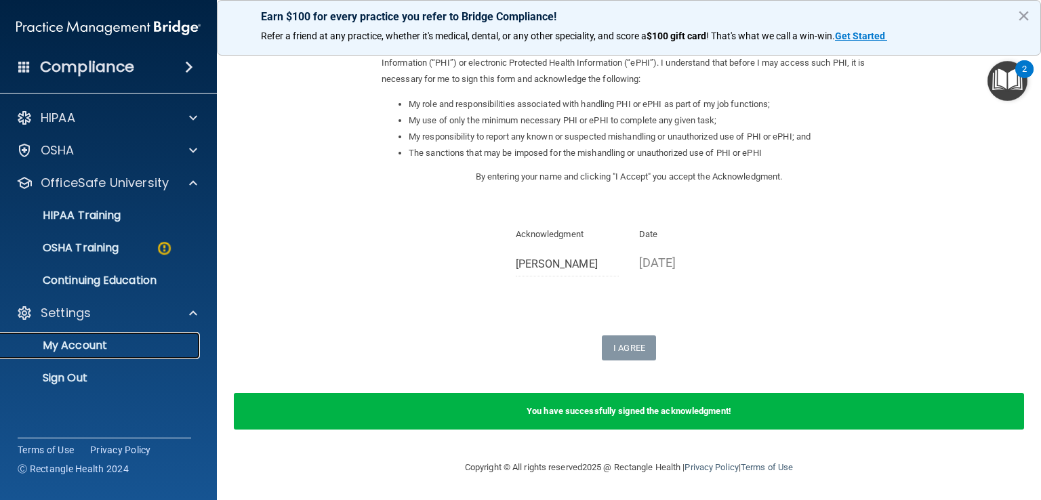
click at [119, 343] on p "My Account" at bounding box center [101, 346] width 185 height 14
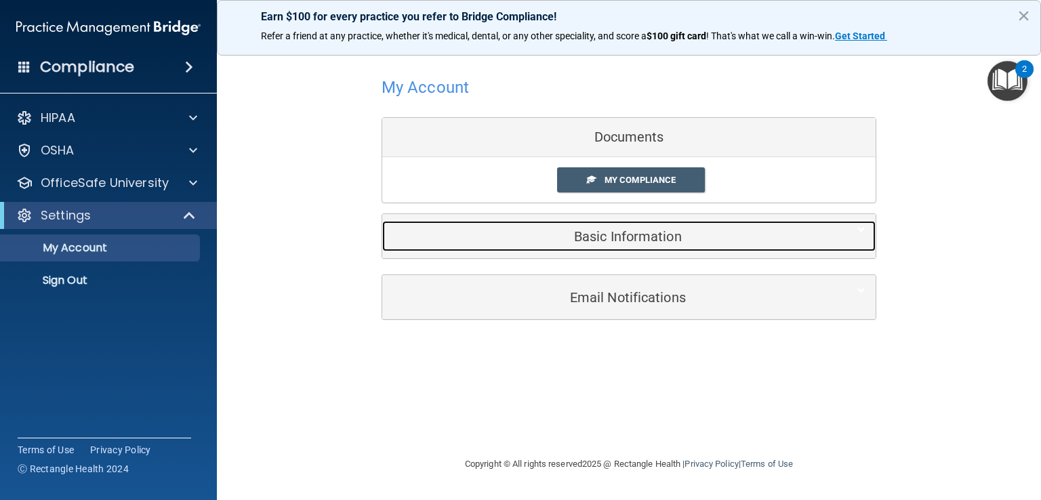
click at [670, 238] on h5 "Basic Information" at bounding box center [608, 236] width 432 height 15
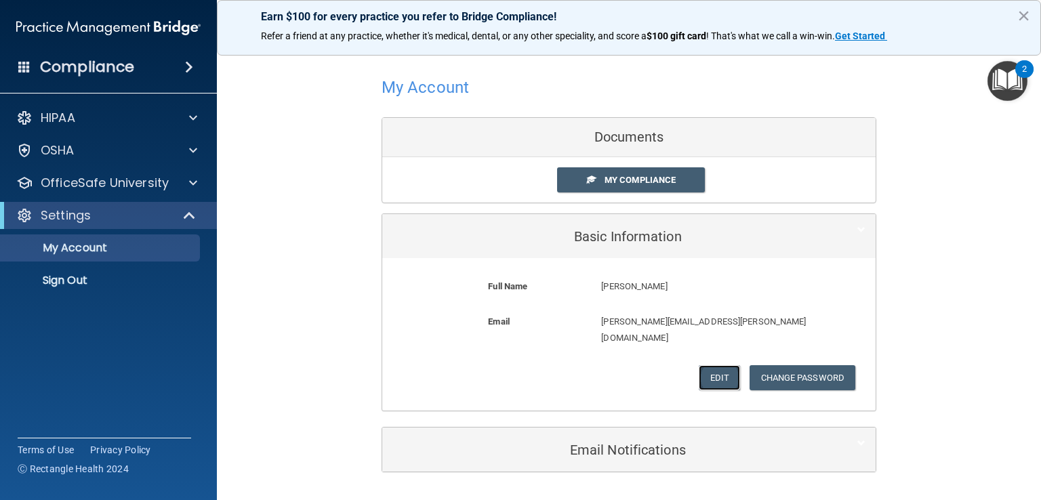
drag, startPoint x: 713, startPoint y: 361, endPoint x: 714, endPoint y: 354, distance: 7.6
click at [712, 365] on button "Edit" at bounding box center [719, 377] width 41 height 25
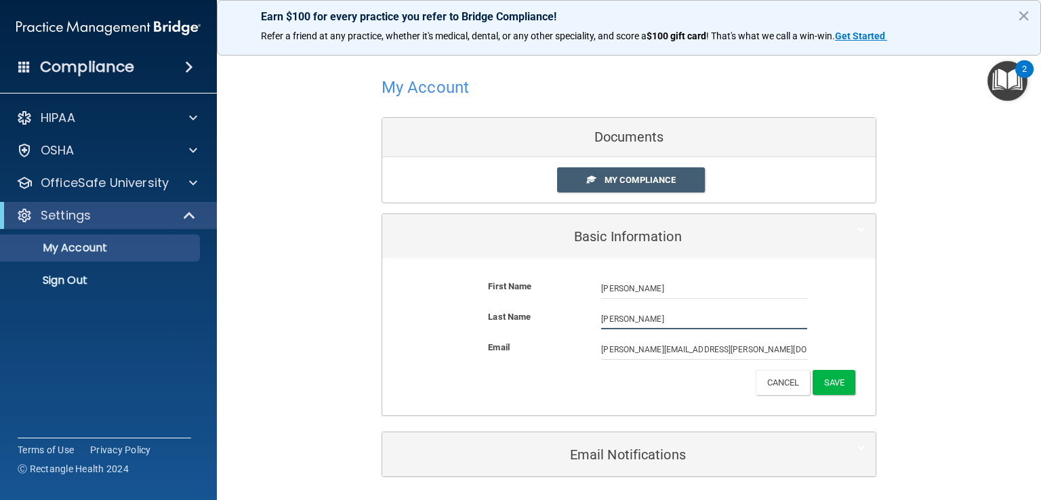
drag, startPoint x: 621, startPoint y: 317, endPoint x: 595, endPoint y: 317, distance: 26.4
click at [584, 315] on div "Last Name Anich" at bounding box center [628, 319] width 473 height 20
type input "Wilson"
click at [827, 387] on button "Save" at bounding box center [834, 382] width 43 height 25
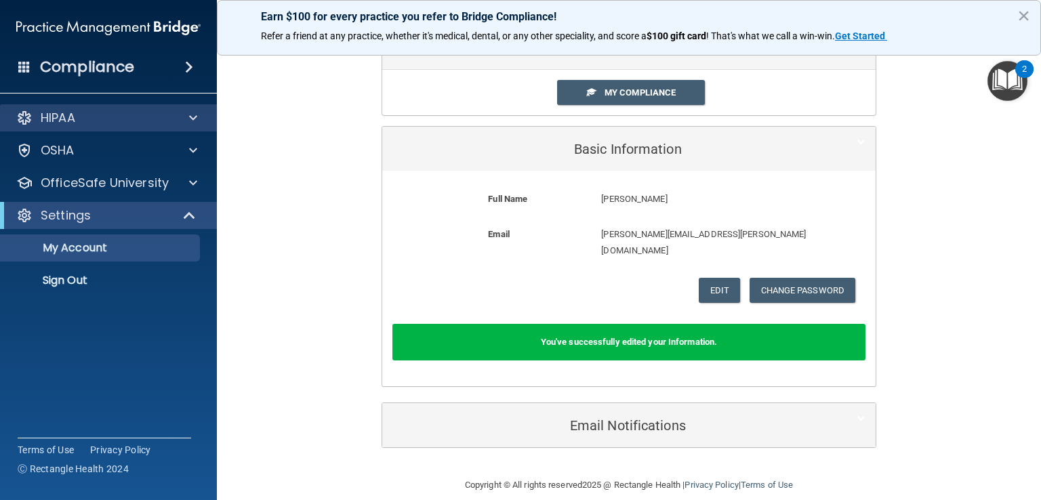
scroll to position [24, 0]
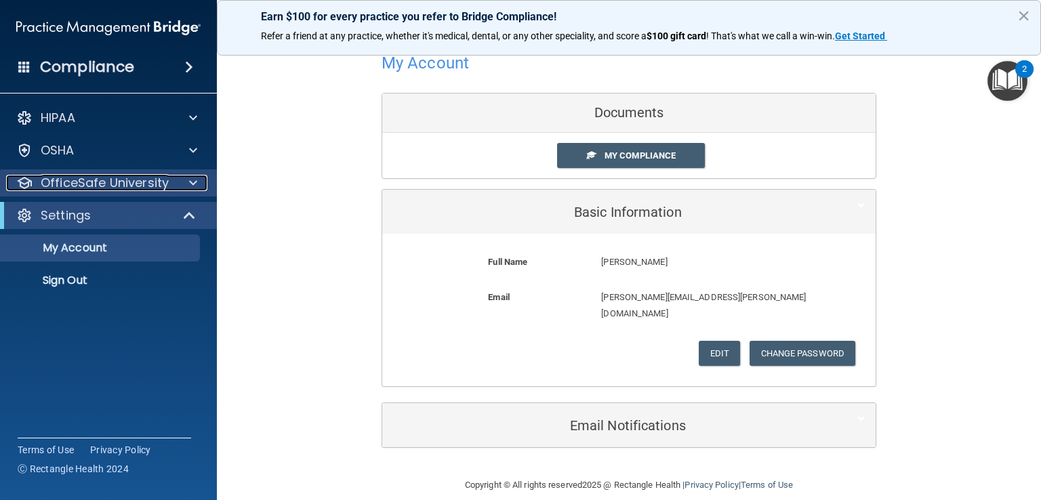
click at [192, 182] on span at bounding box center [193, 183] width 8 height 16
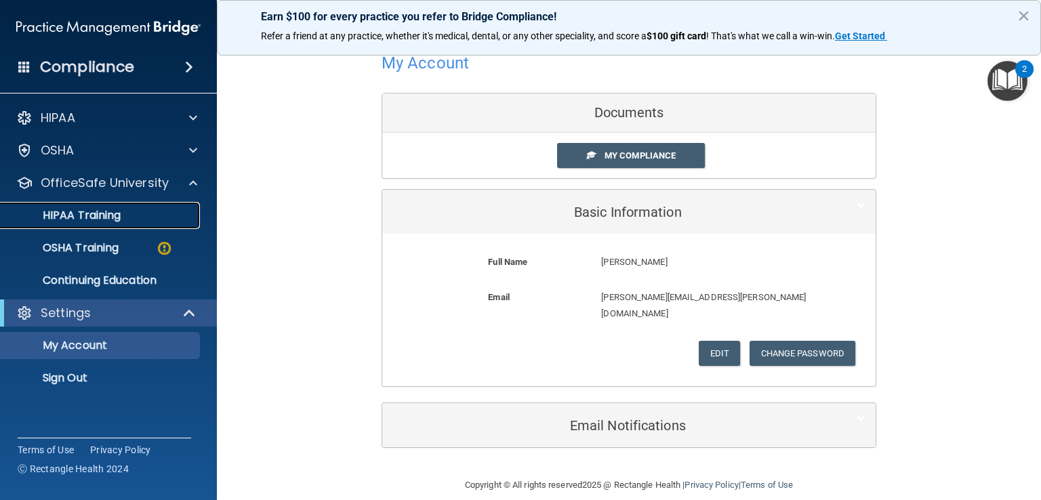
click at [106, 224] on link "HIPAA Training" at bounding box center [92, 215] width 213 height 27
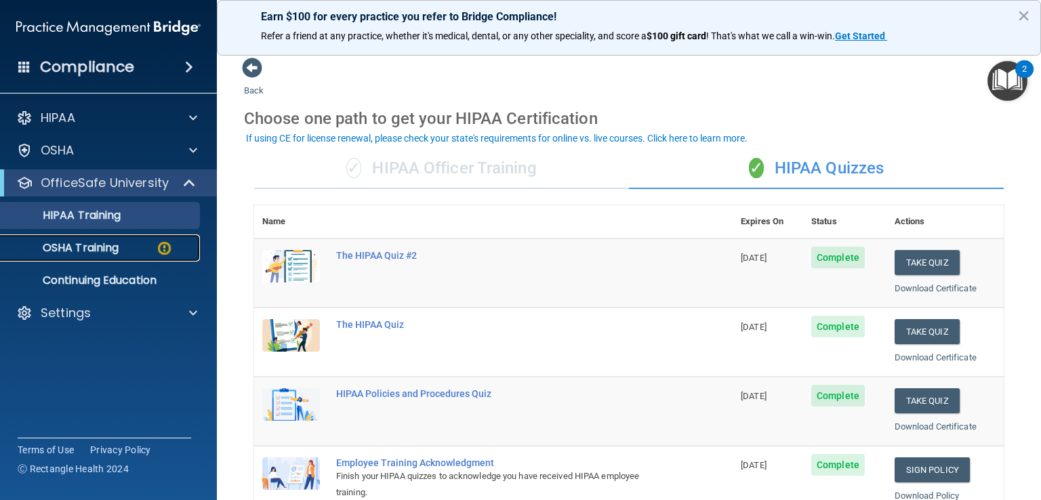
click at [112, 248] on p "OSHA Training" at bounding box center [64, 248] width 110 height 14
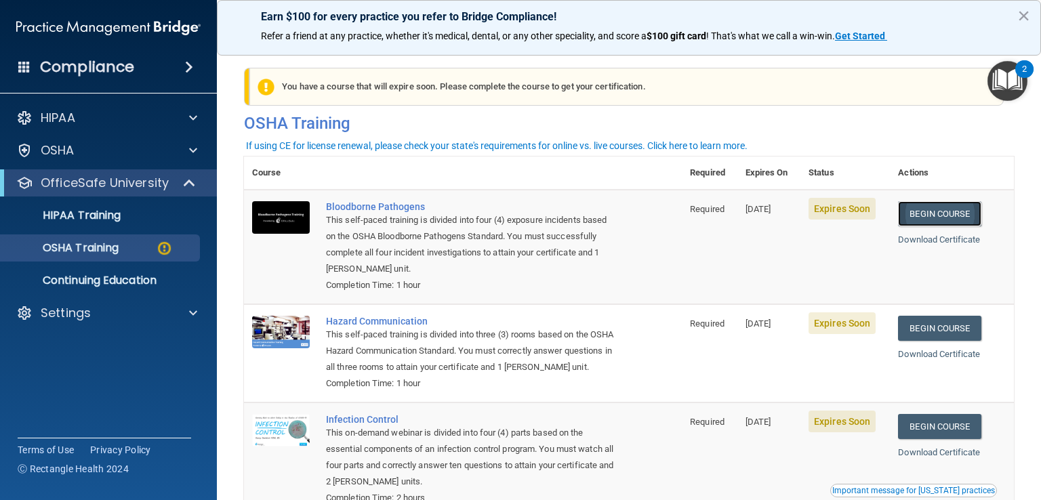
click at [954, 226] on link "Begin Course" at bounding box center [939, 213] width 83 height 25
